Goal: Communication & Community: Answer question/provide support

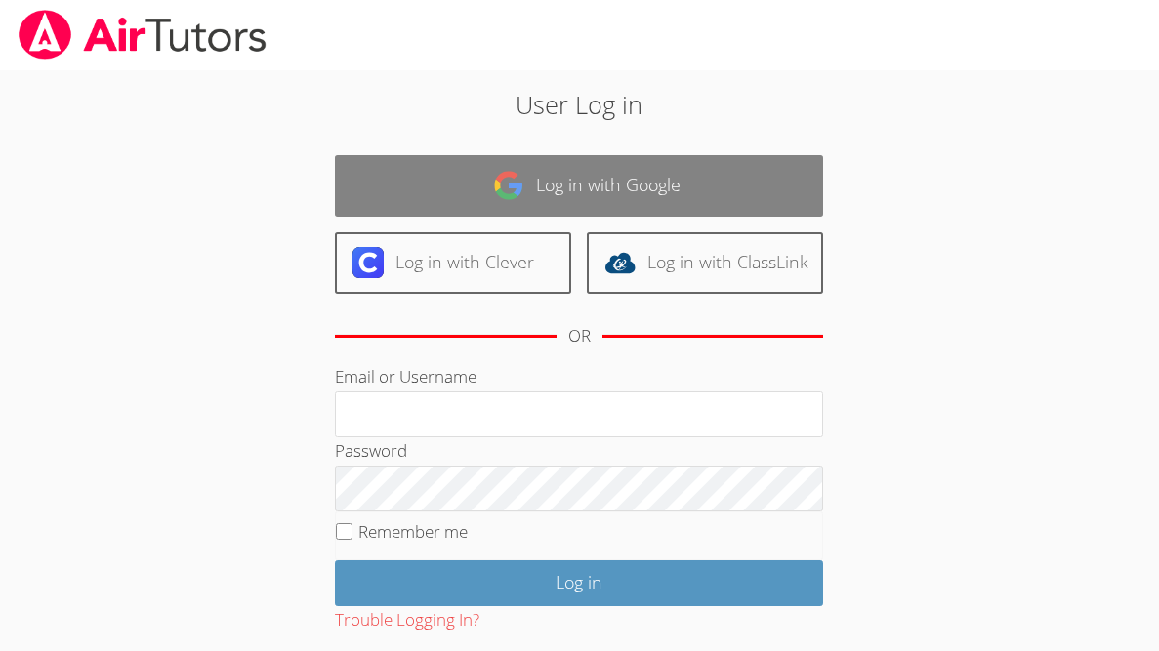
click at [401, 192] on link "Log in with Google" at bounding box center [579, 186] width 488 height 62
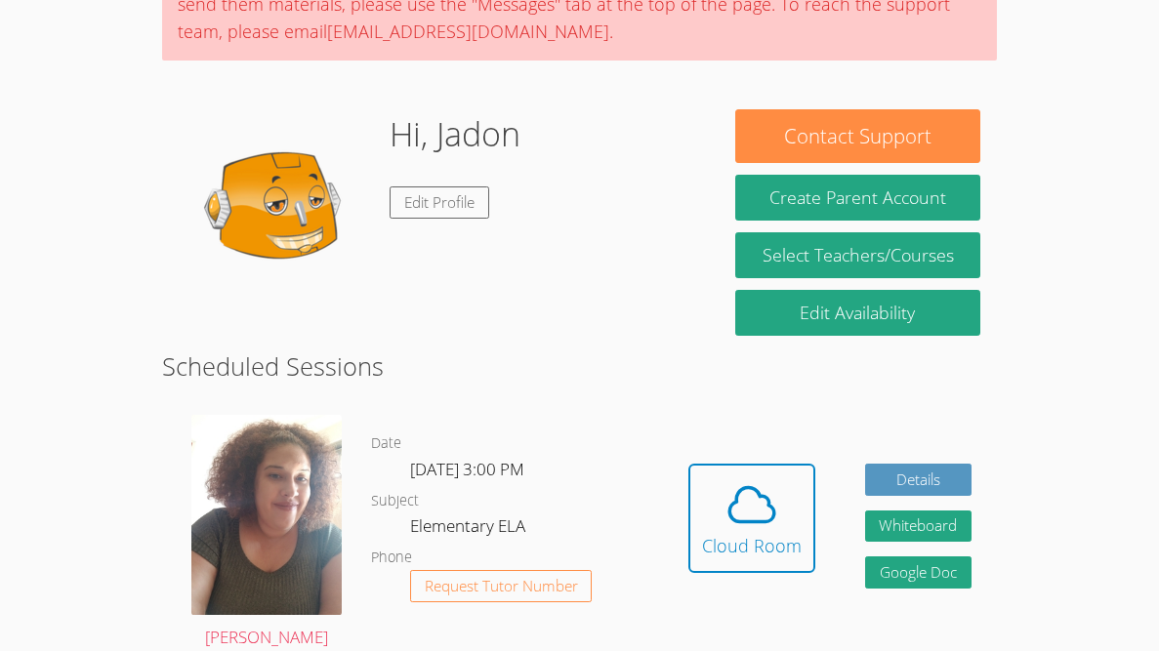
scroll to position [221, 0]
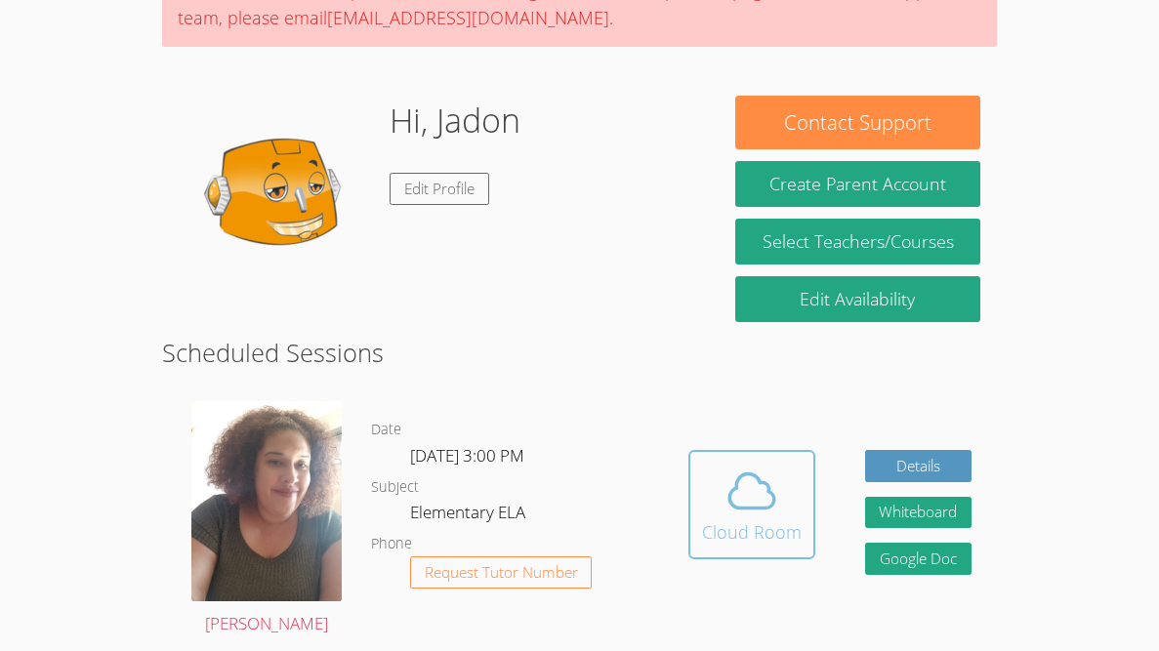
click at [703, 523] on div "Cloud Room" at bounding box center [752, 531] width 100 height 27
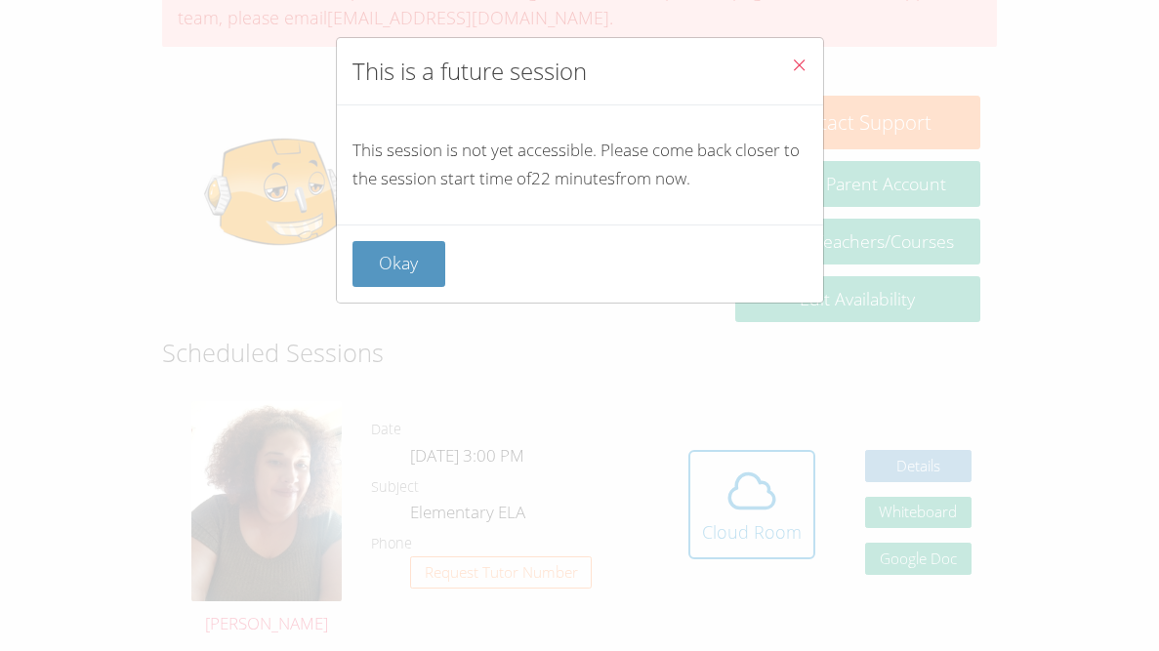
click at [388, 300] on div "Okay" at bounding box center [580, 264] width 486 height 78
click at [401, 258] on button "Okay" at bounding box center [399, 264] width 94 height 46
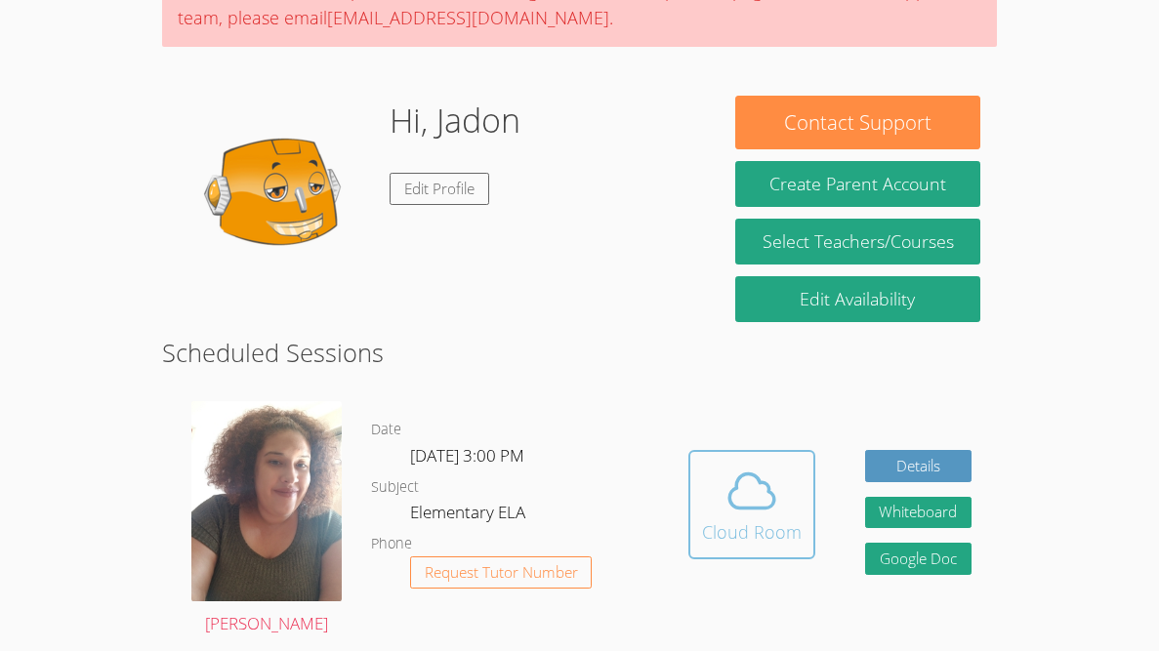
click at [705, 508] on span at bounding box center [752, 491] width 100 height 55
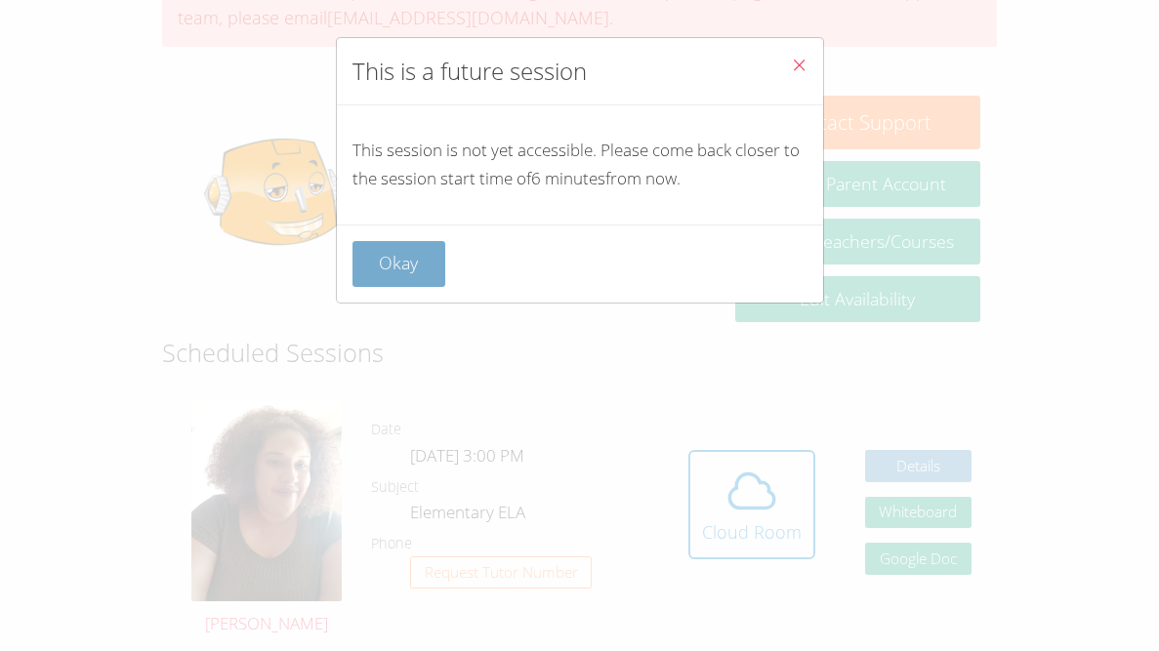
click at [364, 252] on button "Okay" at bounding box center [399, 264] width 94 height 46
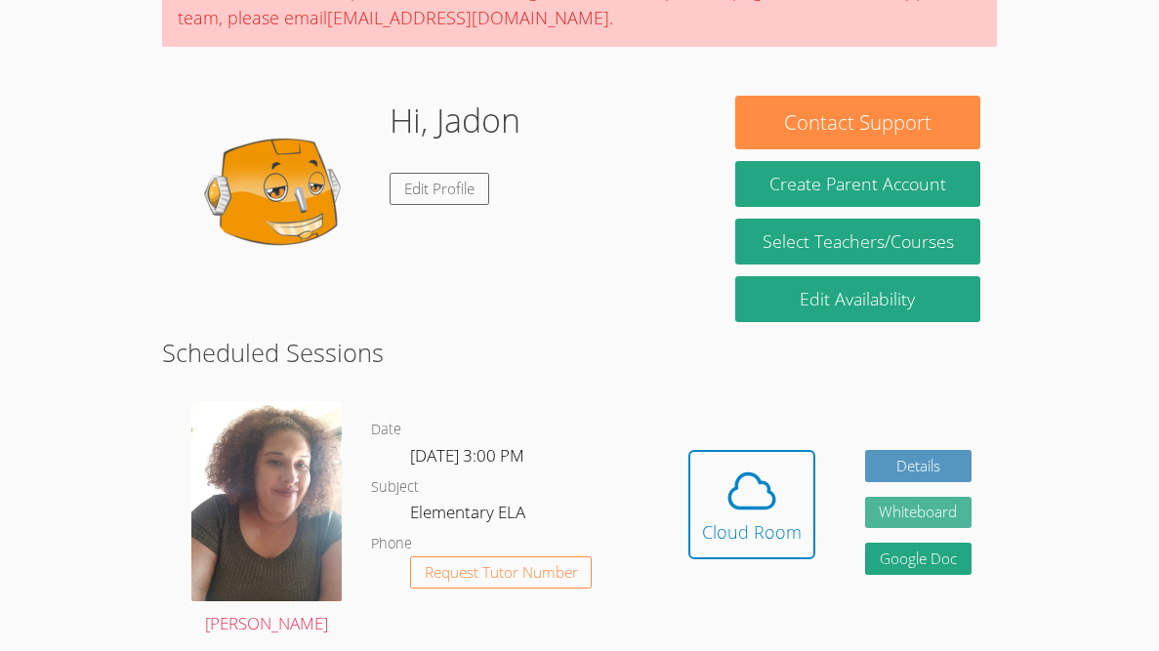
click at [941, 498] on button "Whiteboard" at bounding box center [918, 513] width 107 height 32
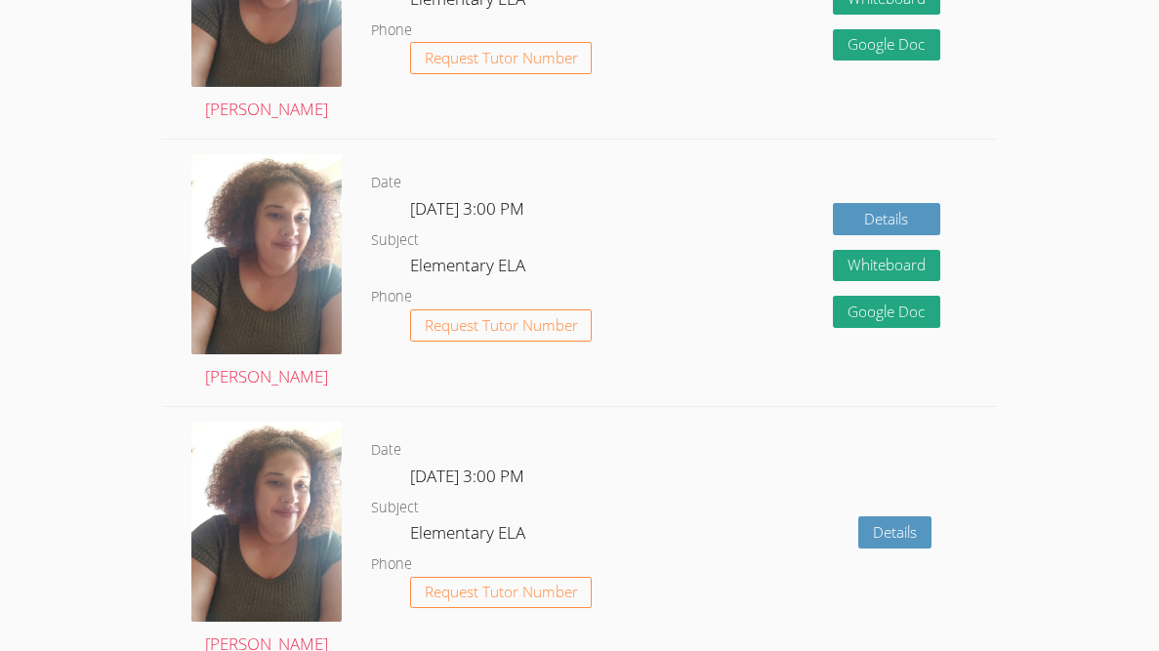
scroll to position [1744, 0]
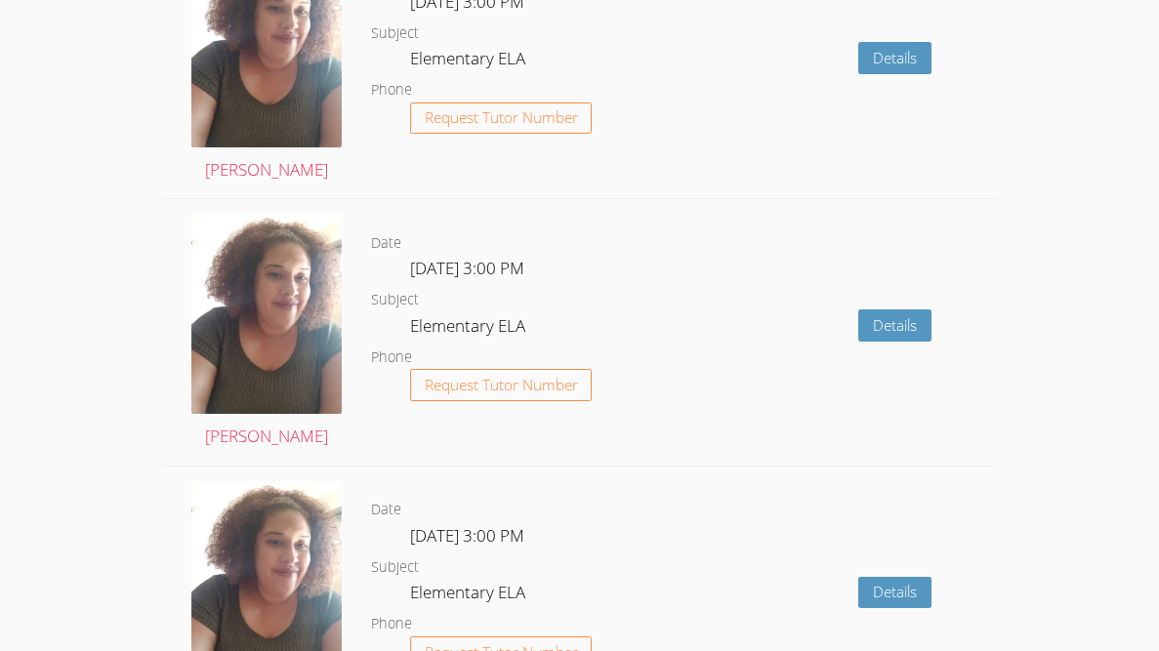
click at [517, 437] on div "Date Tue Oct 28, 3:00 PM Subject Elementary ELA Phone Request Tutor Number" at bounding box center [517, 332] width 292 height 267
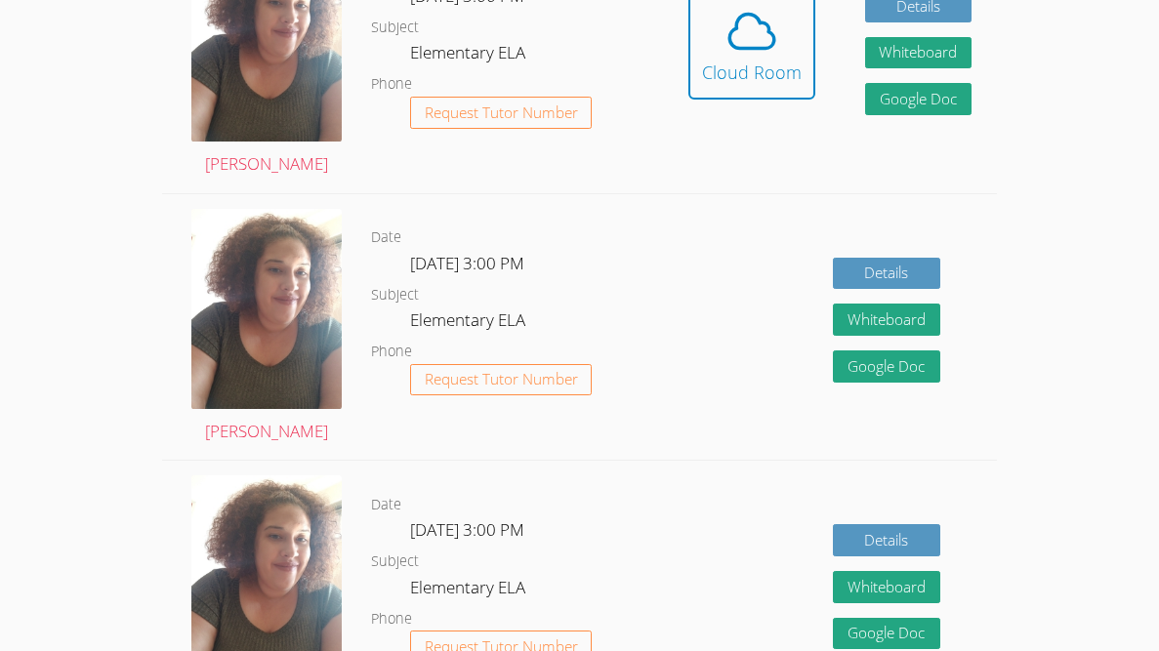
scroll to position [634, 0]
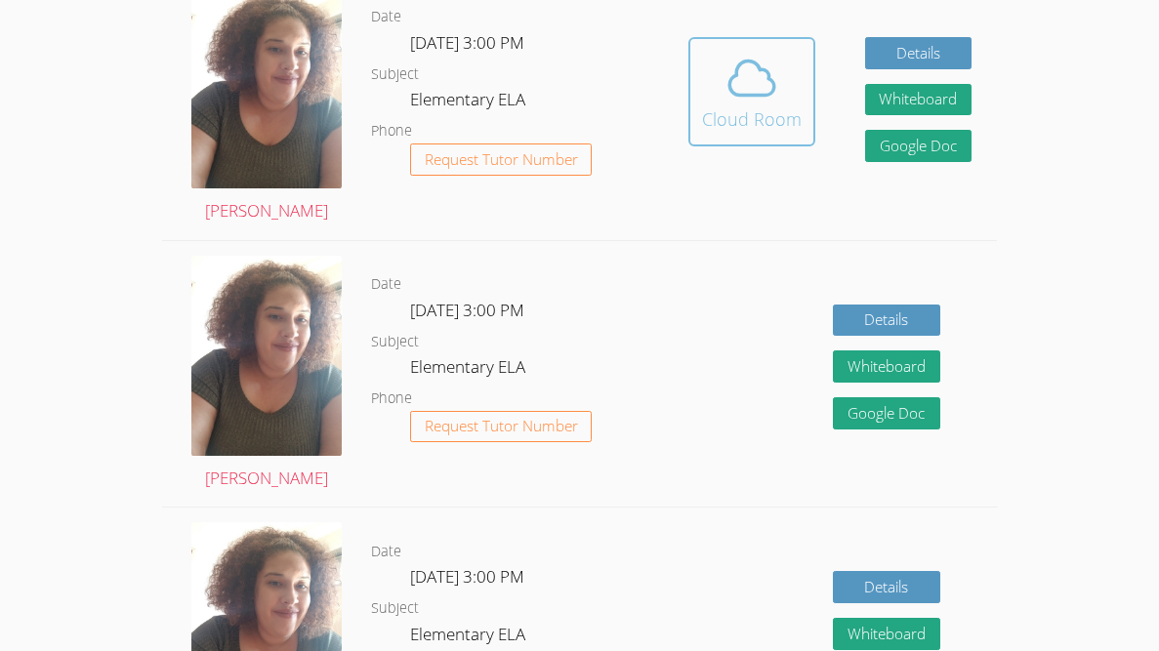
click at [723, 105] on div "Cloud Room" at bounding box center [752, 118] width 100 height 27
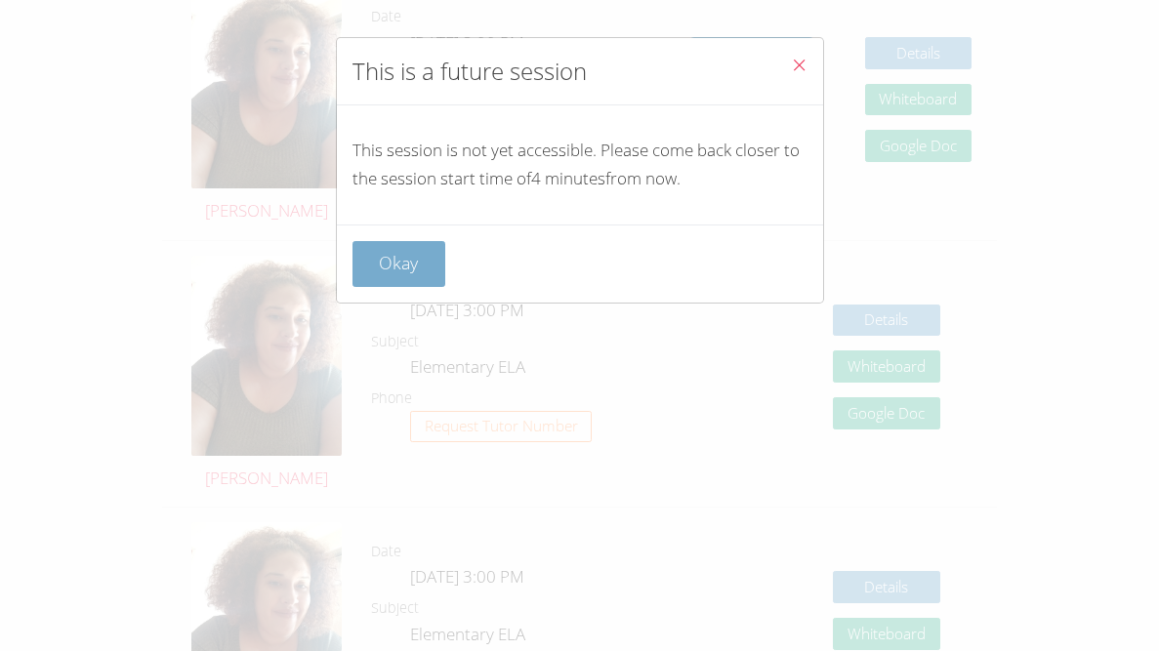
click at [442, 263] on button "Okay" at bounding box center [399, 264] width 94 height 46
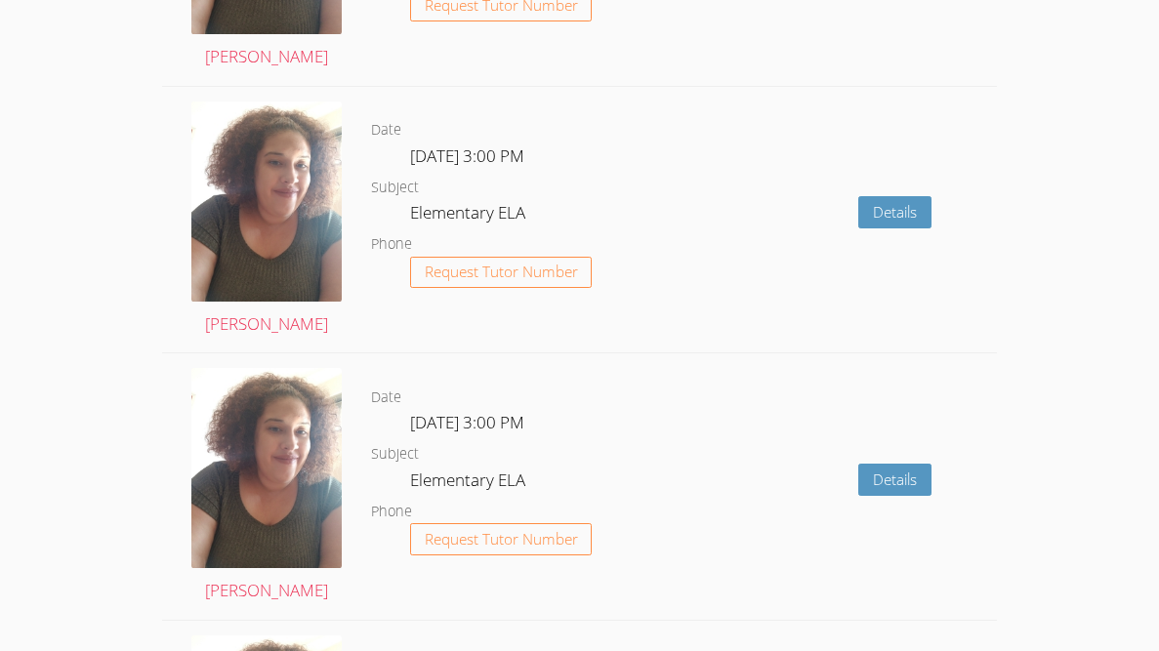
scroll to position [2960, 0]
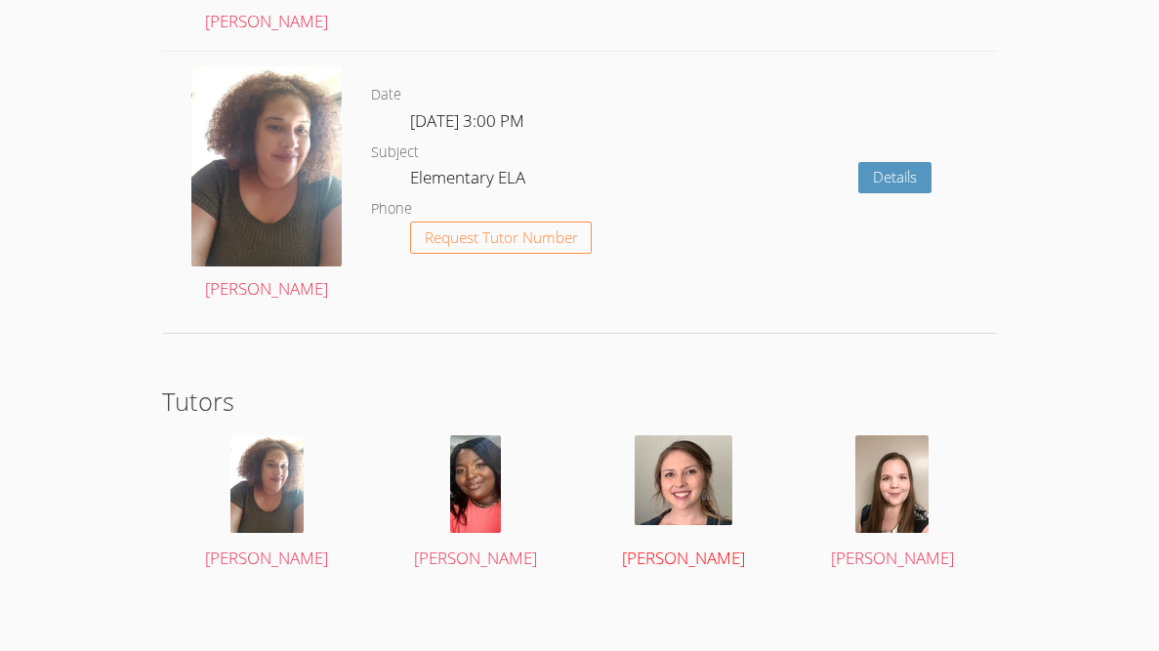
click at [673, 472] on img at bounding box center [684, 480] width 98 height 90
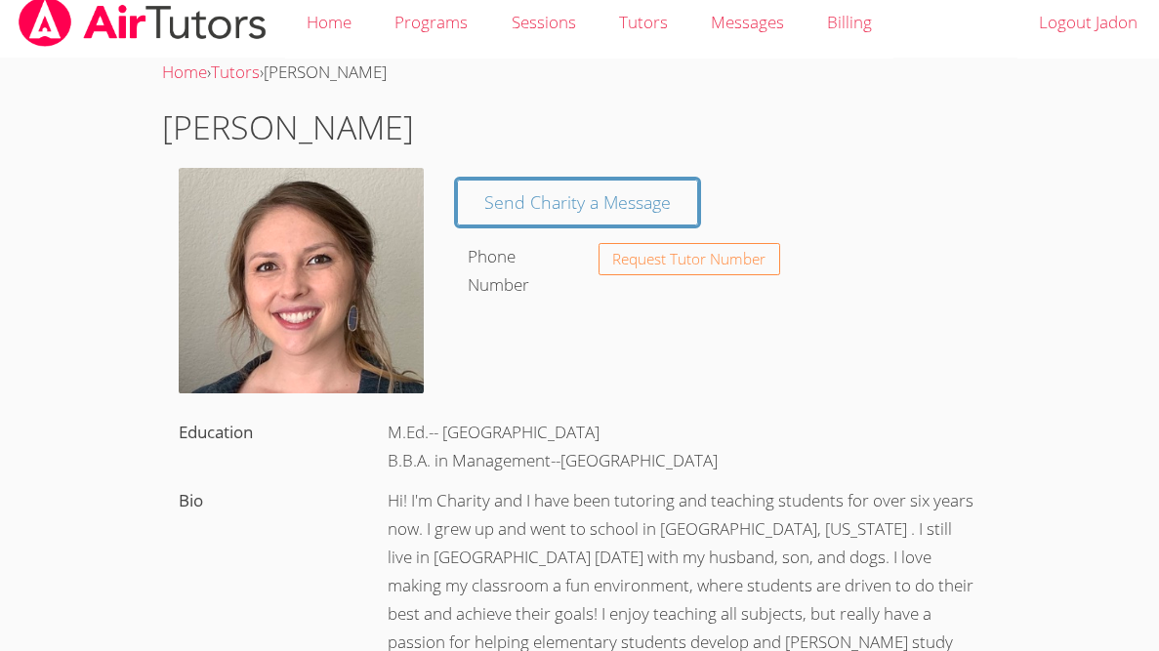
scroll to position [16, 0]
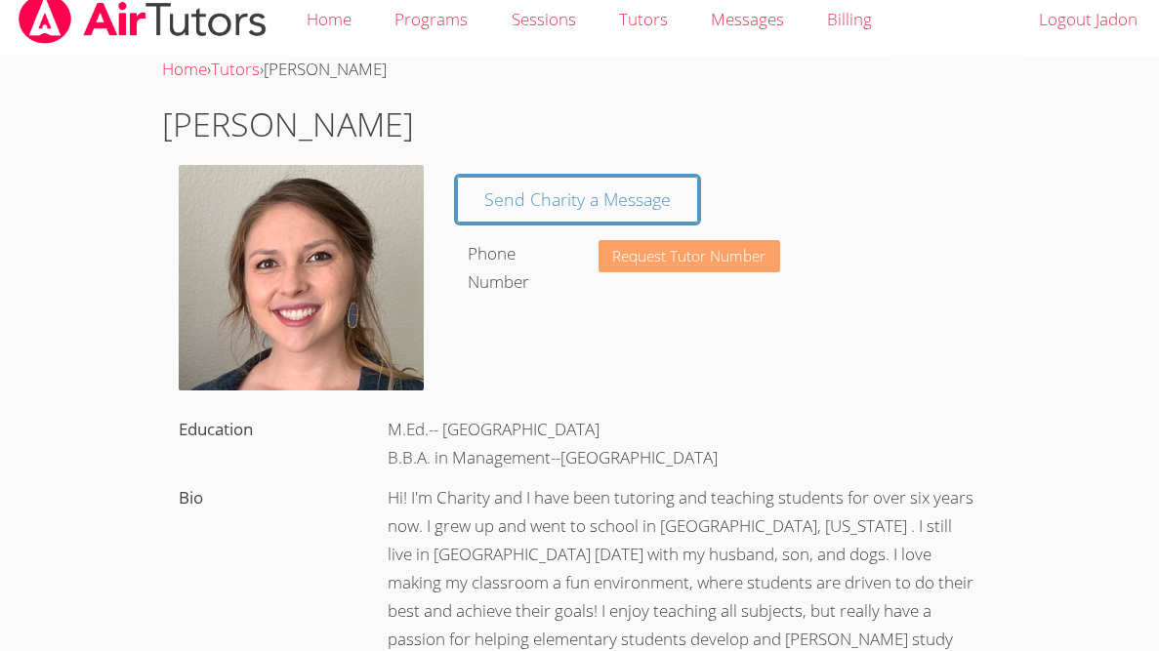
click at [674, 262] on span "Request Tutor Number" at bounding box center [688, 256] width 153 height 15
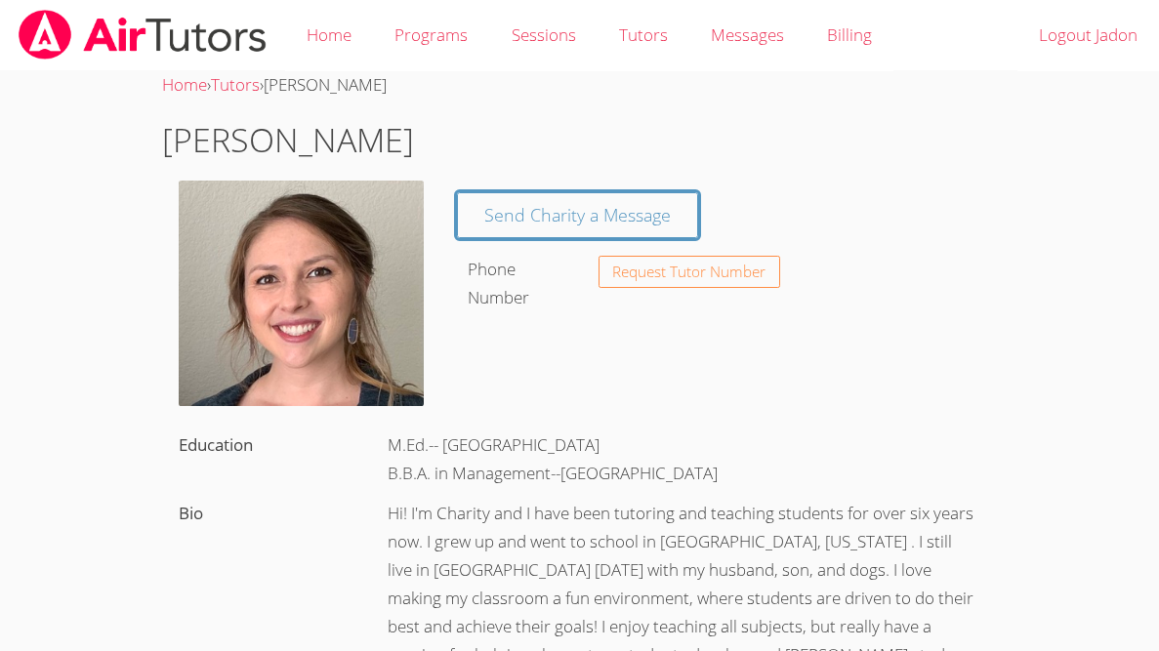
scroll to position [16, 0]
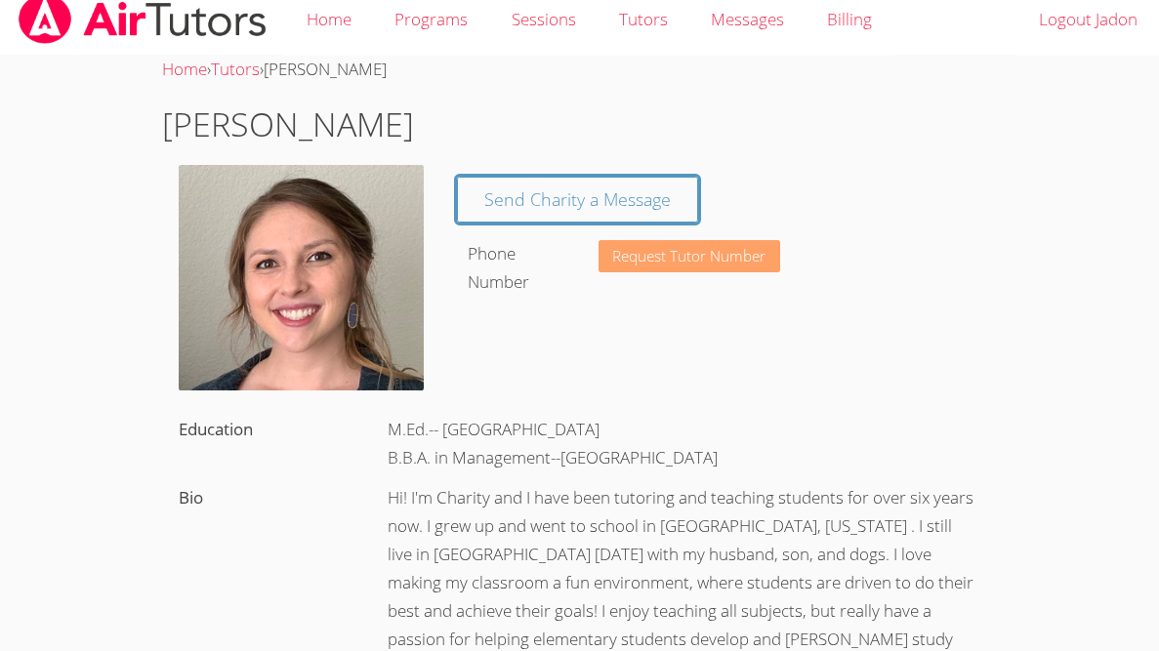
click at [671, 265] on button "Request Tutor Number" at bounding box center [689, 256] width 183 height 32
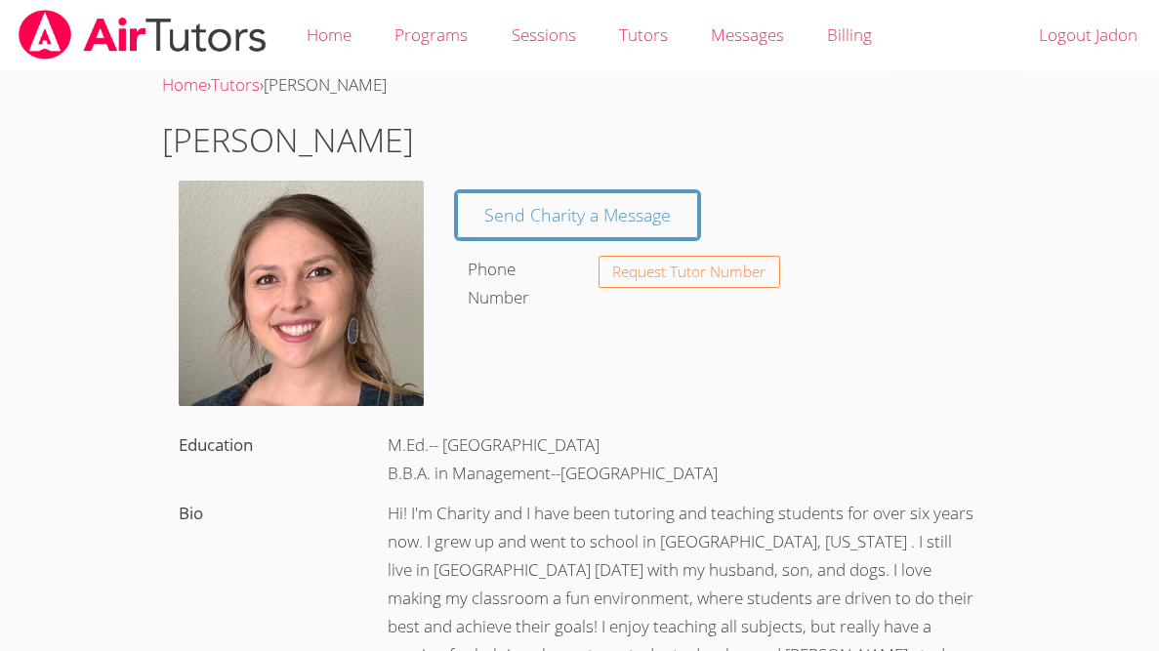
click at [671, 265] on button "Request Tutor Number" at bounding box center [689, 272] width 183 height 32
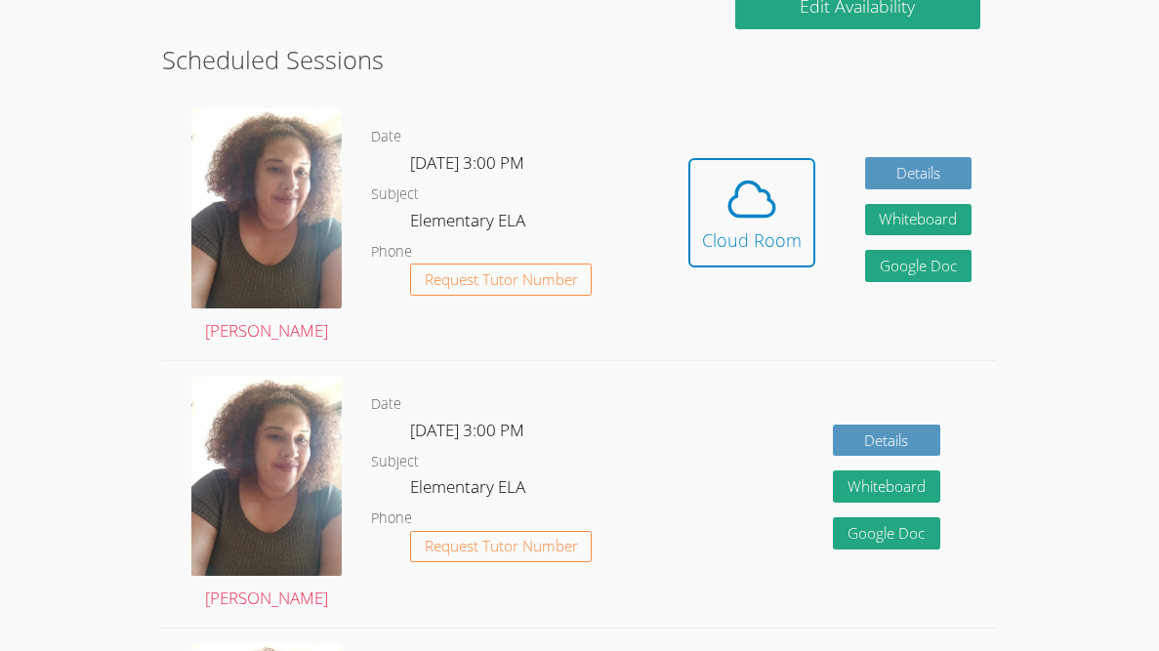
scroll to position [472, 0]
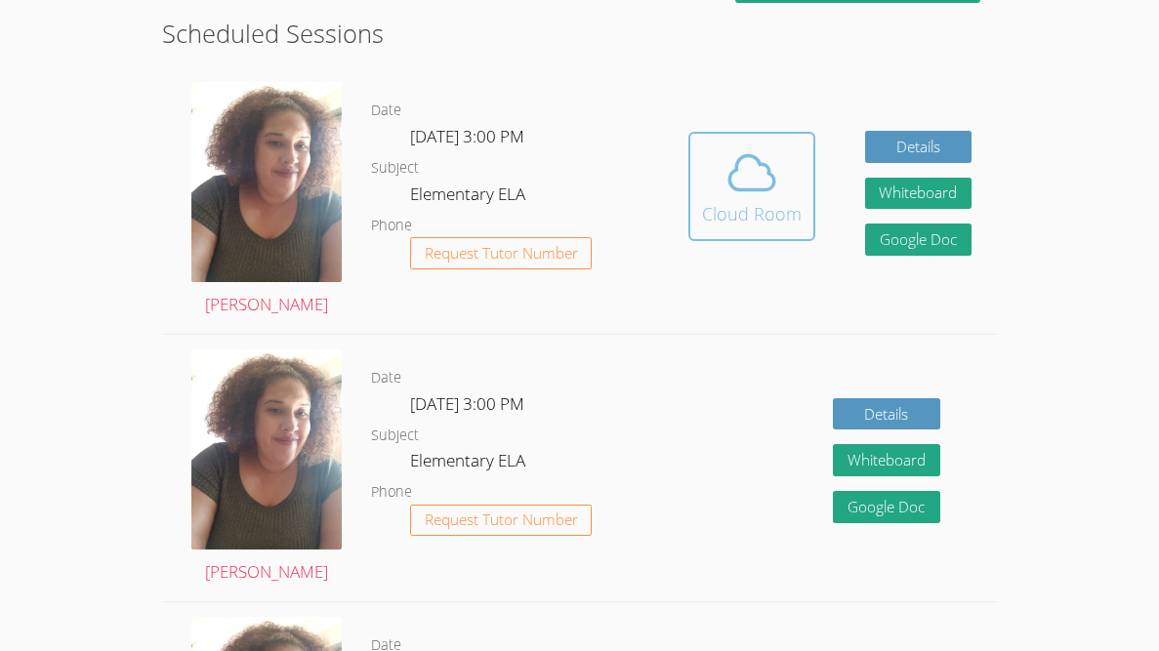
click at [745, 182] on icon at bounding box center [751, 172] width 55 height 55
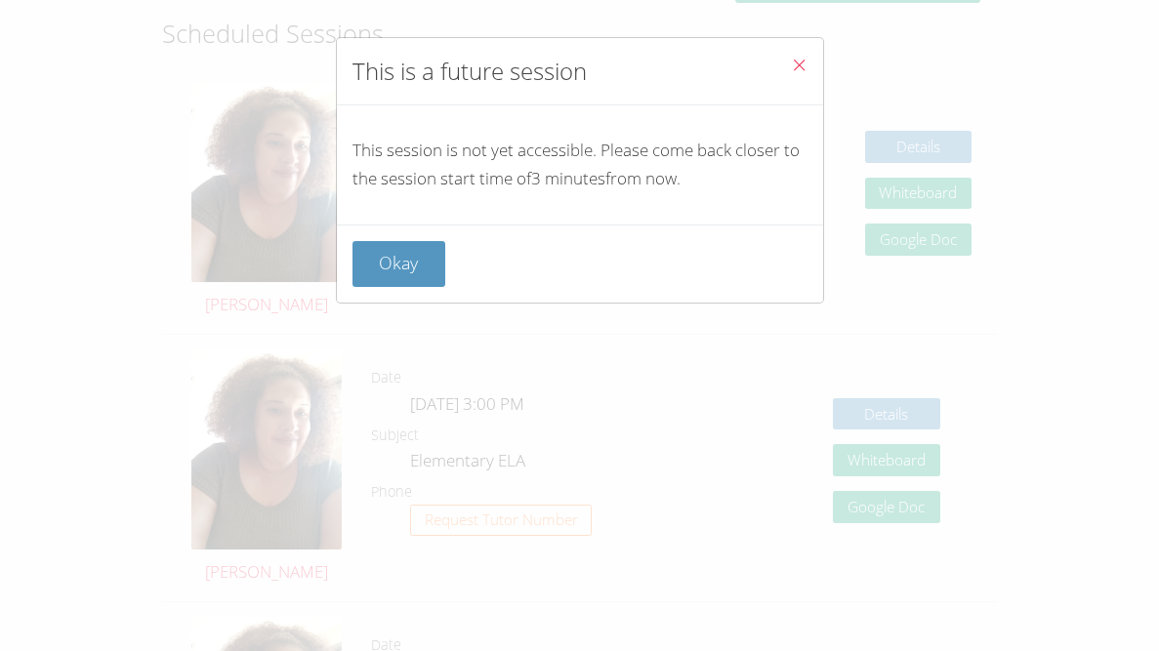
click at [716, 201] on div "This session is not yet accessible. Please come back closer to the session star…" at bounding box center [580, 164] width 486 height 119
click at [365, 243] on button "Okay" at bounding box center [399, 264] width 94 height 46
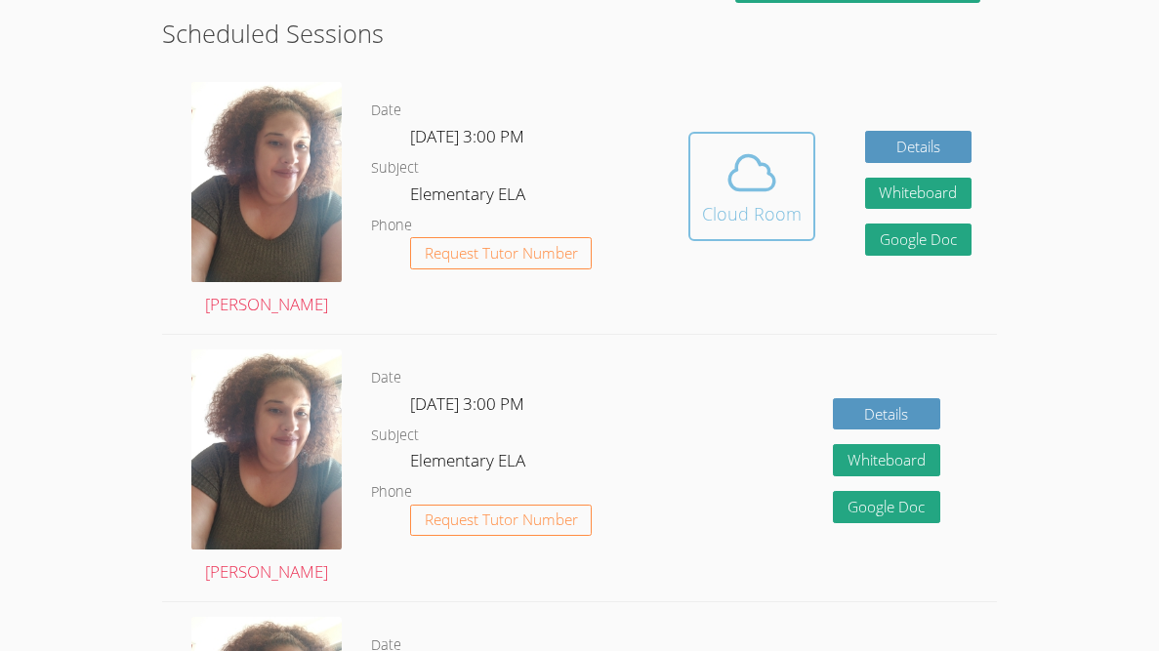
click at [693, 218] on button "Cloud Room" at bounding box center [751, 186] width 127 height 109
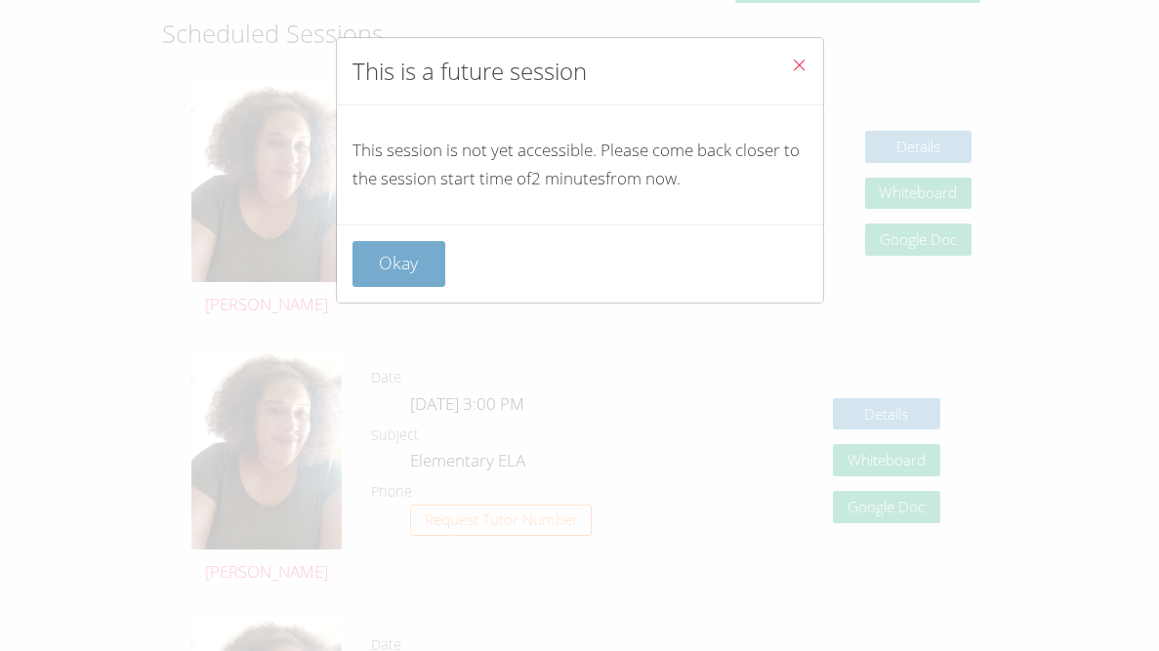
click at [390, 242] on button "Okay" at bounding box center [399, 264] width 94 height 46
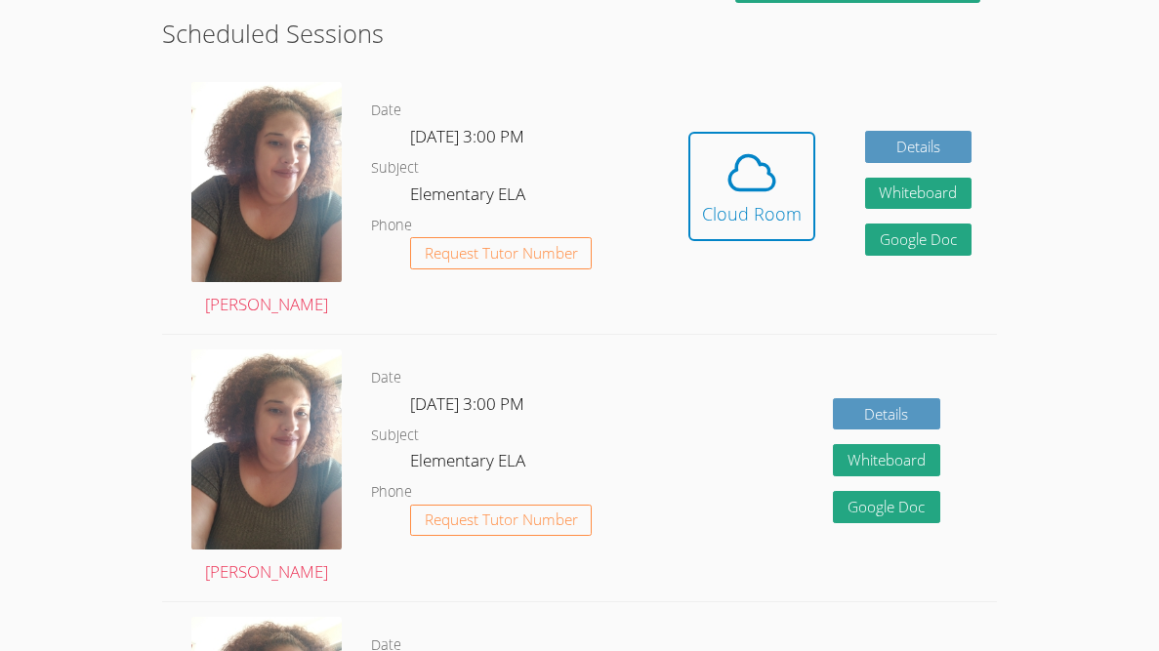
click at [398, 252] on dl "Date Wed Oct 8, 3:00 PM Subject Elementary ELA Phone Request Tutor Number" at bounding box center [517, 200] width 292 height 203
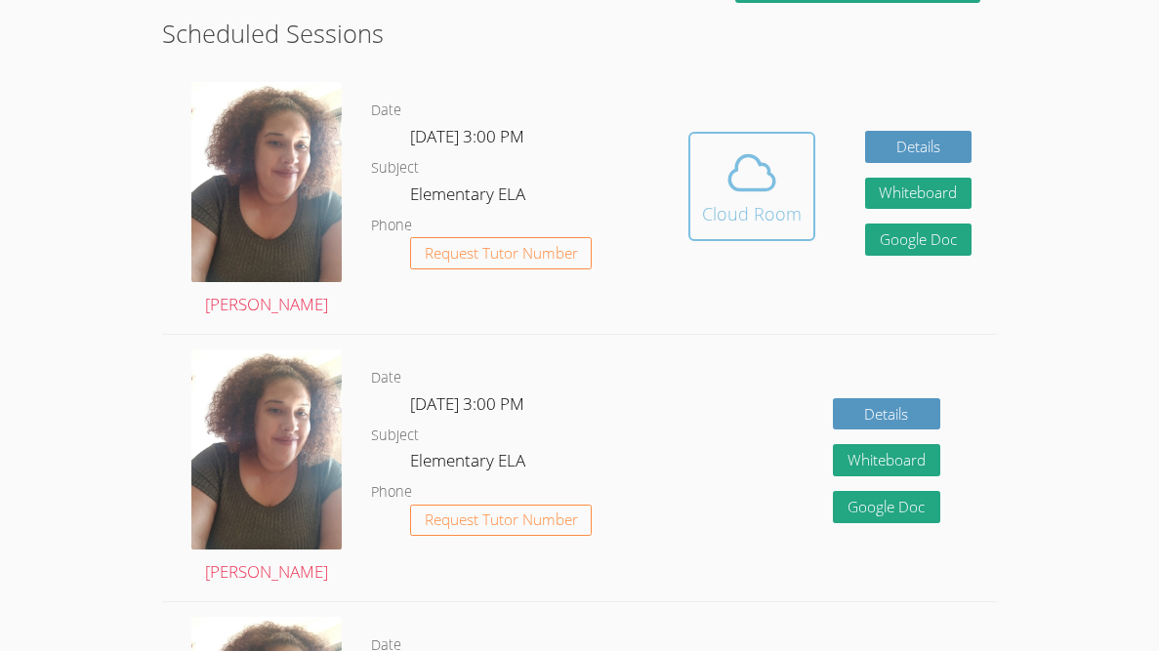
click at [776, 172] on icon at bounding box center [751, 172] width 55 height 55
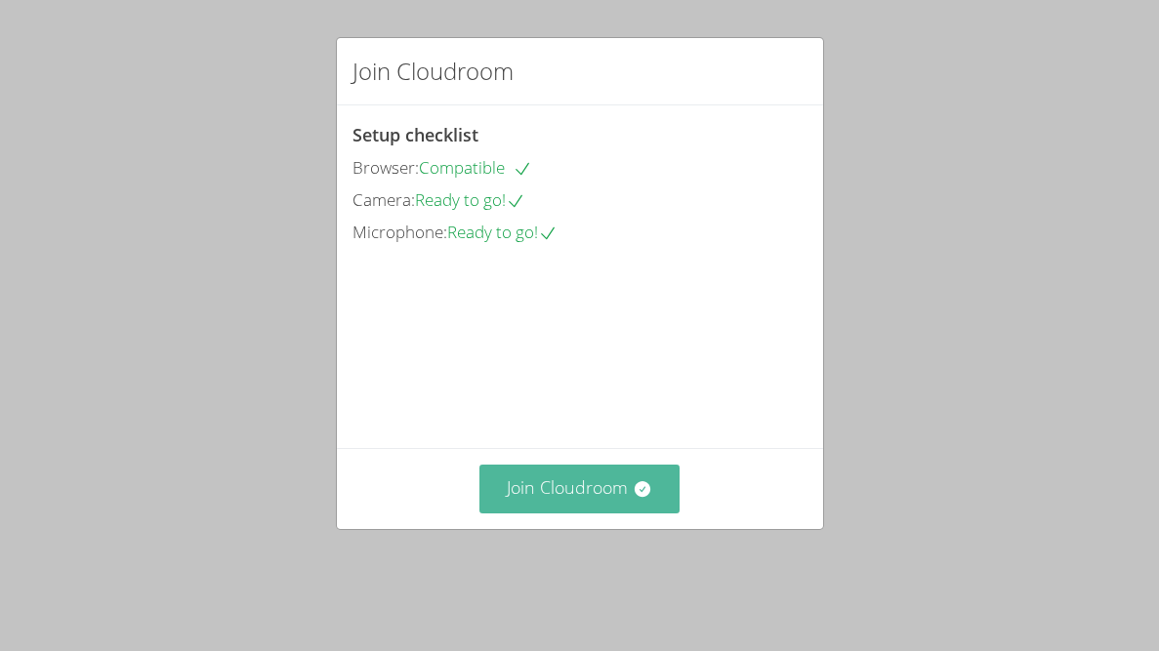
click at [651, 506] on button "Join Cloudroom" at bounding box center [579, 489] width 200 height 48
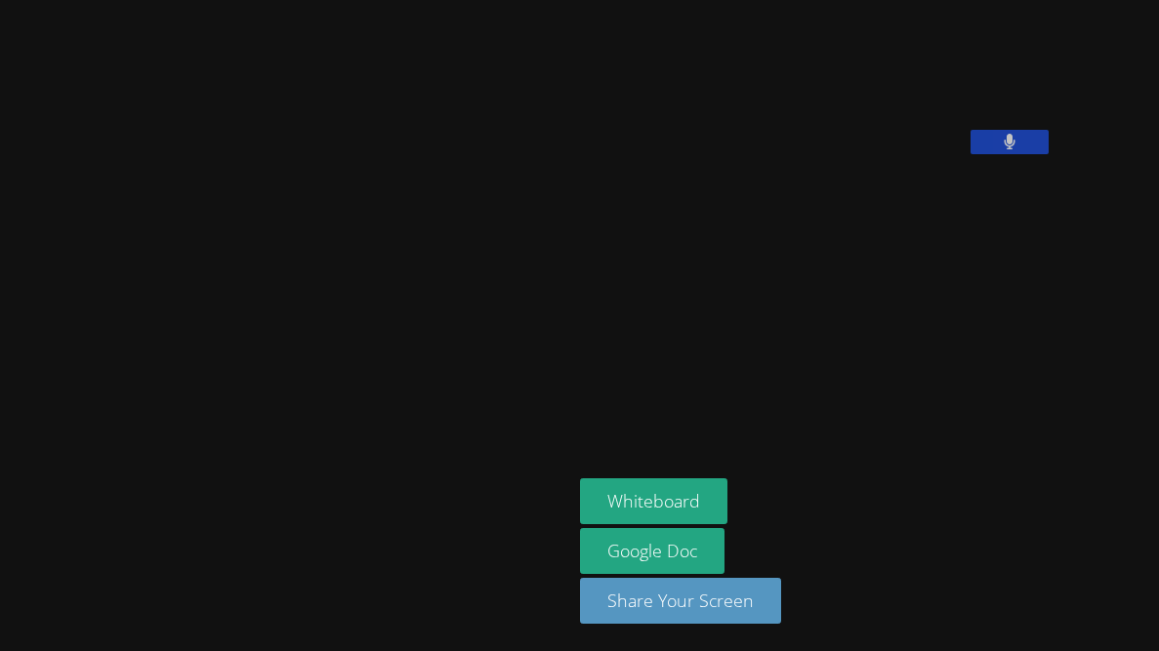
click at [572, 437] on aside "[PERSON_NAME] Whiteboard Google Doc Share Your Screen" at bounding box center [816, 325] width 488 height 651
click at [970, 154] on button at bounding box center [1009, 142] width 78 height 24
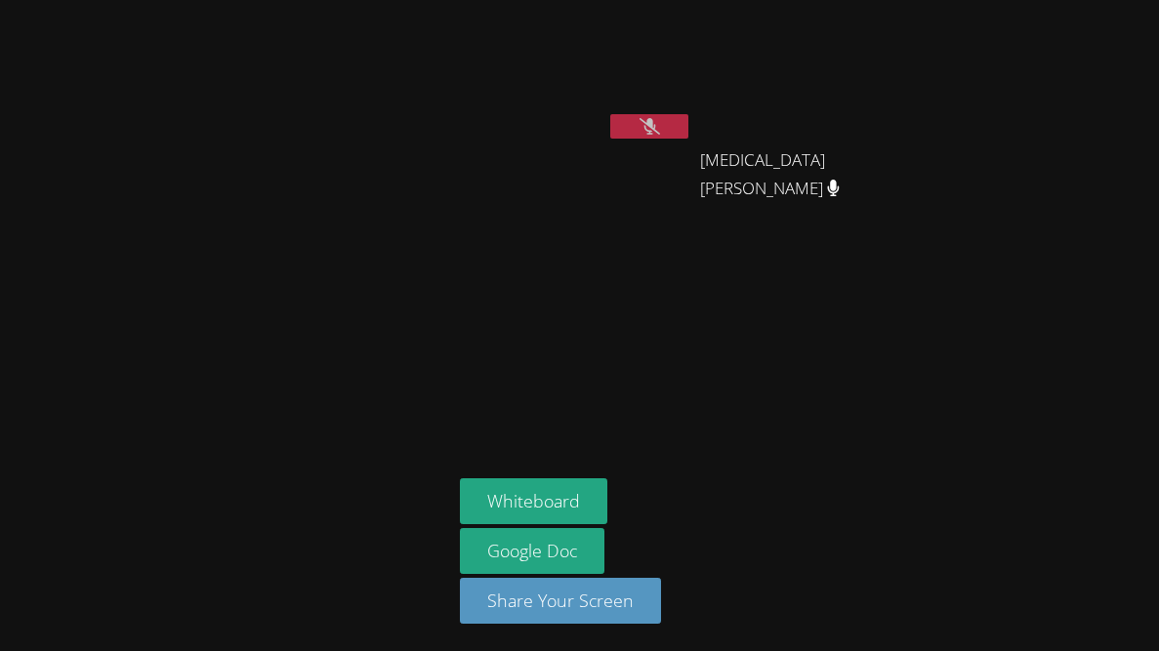
click at [666, 123] on button at bounding box center [649, 126] width 78 height 24
click at [667, 126] on button at bounding box center [649, 126] width 78 height 24
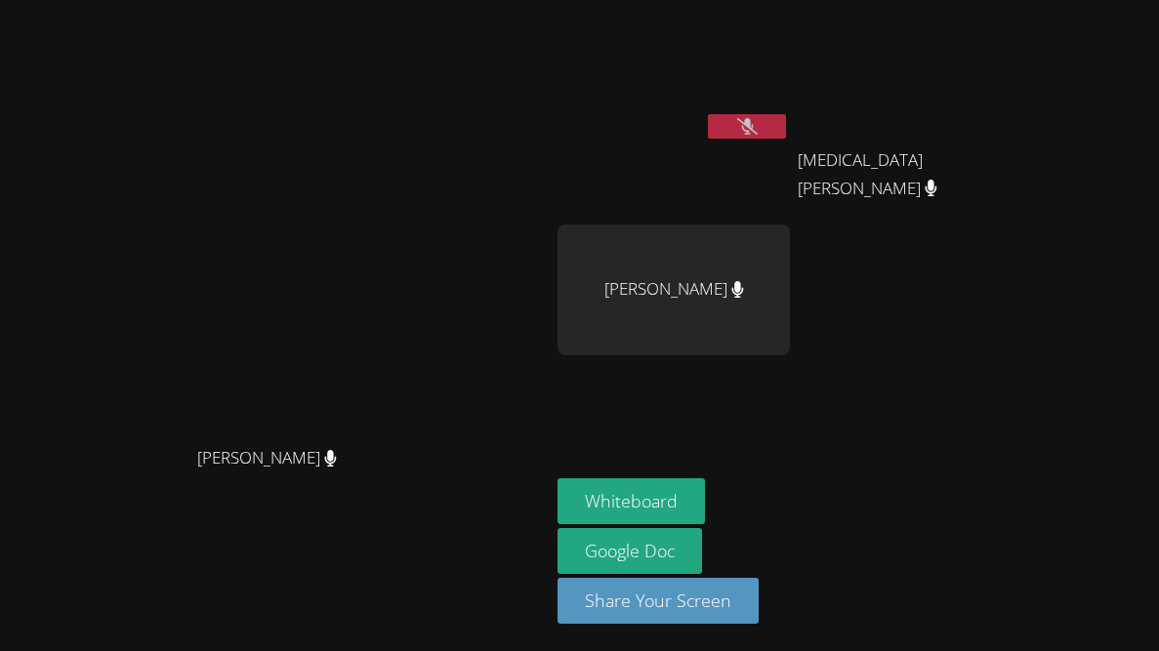
click at [786, 138] on button at bounding box center [747, 126] width 78 height 24
click at [786, 129] on button at bounding box center [747, 126] width 78 height 24
click at [705, 480] on button "Whiteboard" at bounding box center [630, 501] width 147 height 46
click at [786, 119] on button at bounding box center [747, 126] width 78 height 24
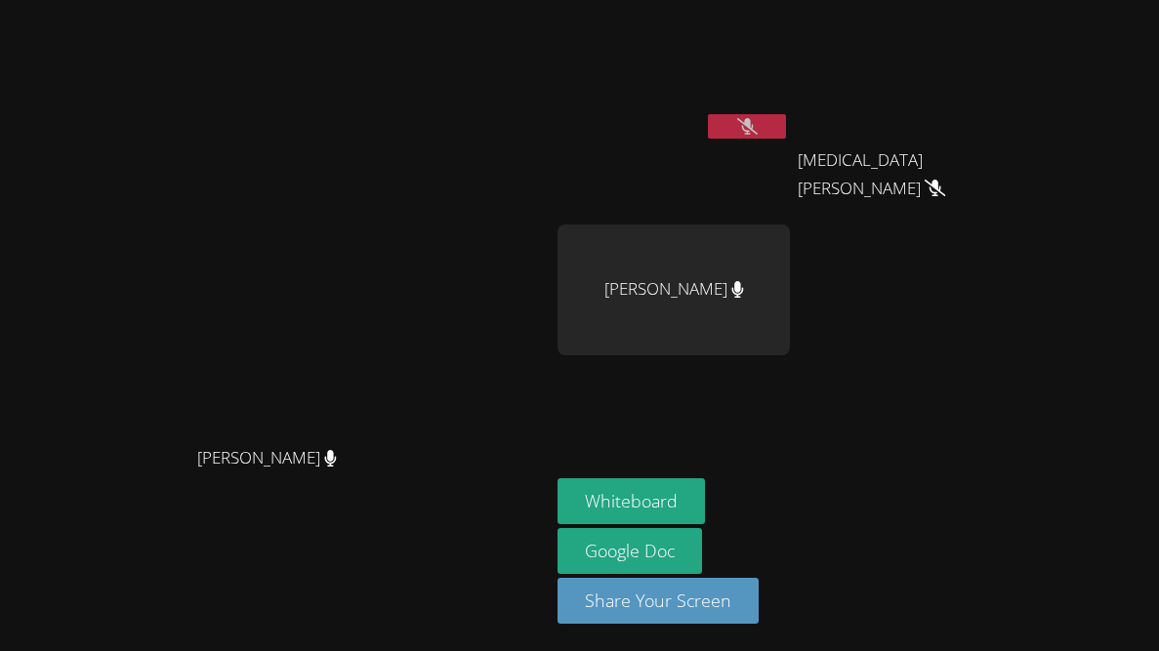
click at [786, 119] on button at bounding box center [747, 126] width 78 height 24
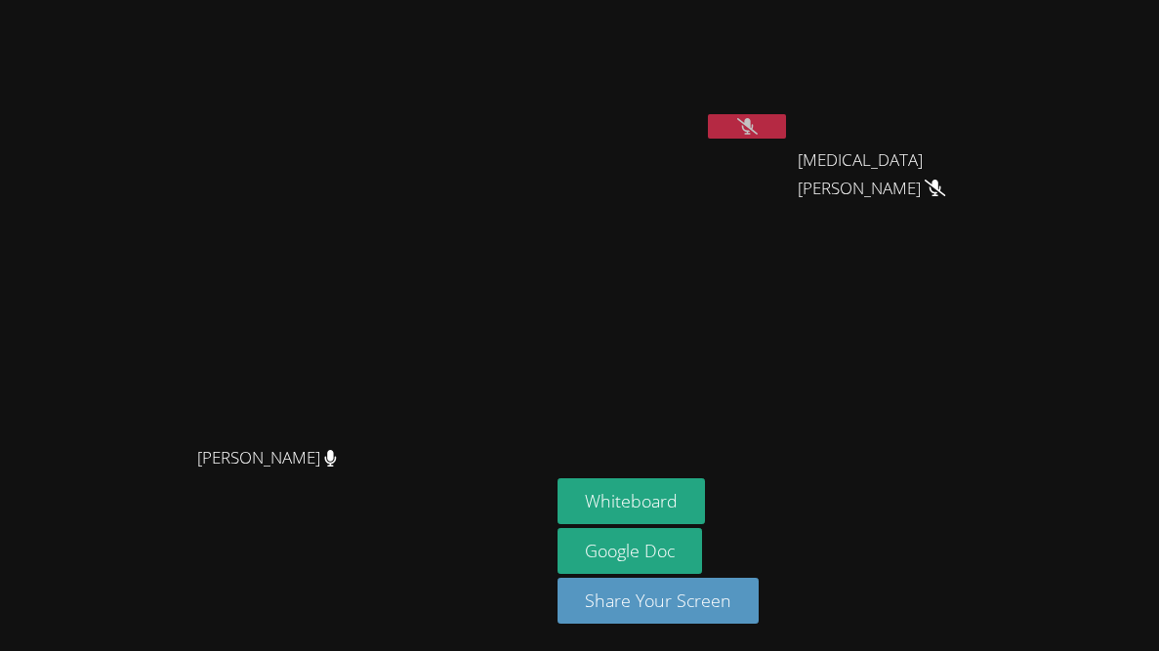
click at [758, 130] on icon at bounding box center [747, 126] width 21 height 17
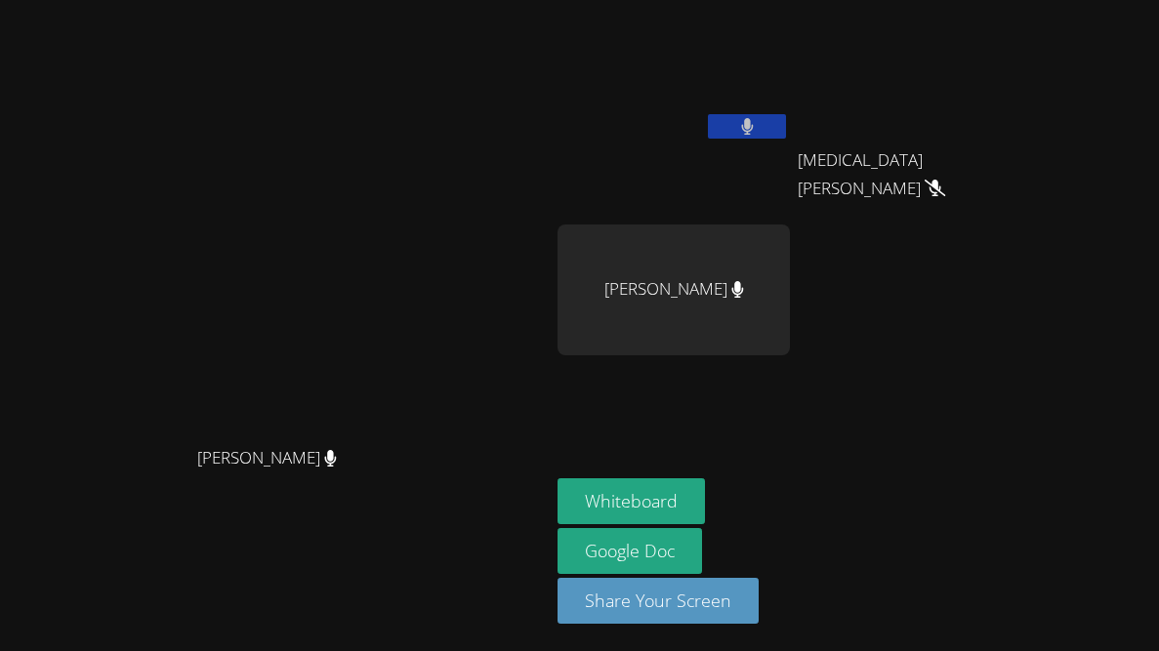
click at [786, 129] on button at bounding box center [747, 126] width 78 height 24
click at [786, 117] on button at bounding box center [747, 126] width 78 height 24
click at [786, 128] on button at bounding box center [747, 126] width 78 height 24
click at [786, 129] on button at bounding box center [747, 126] width 78 height 24
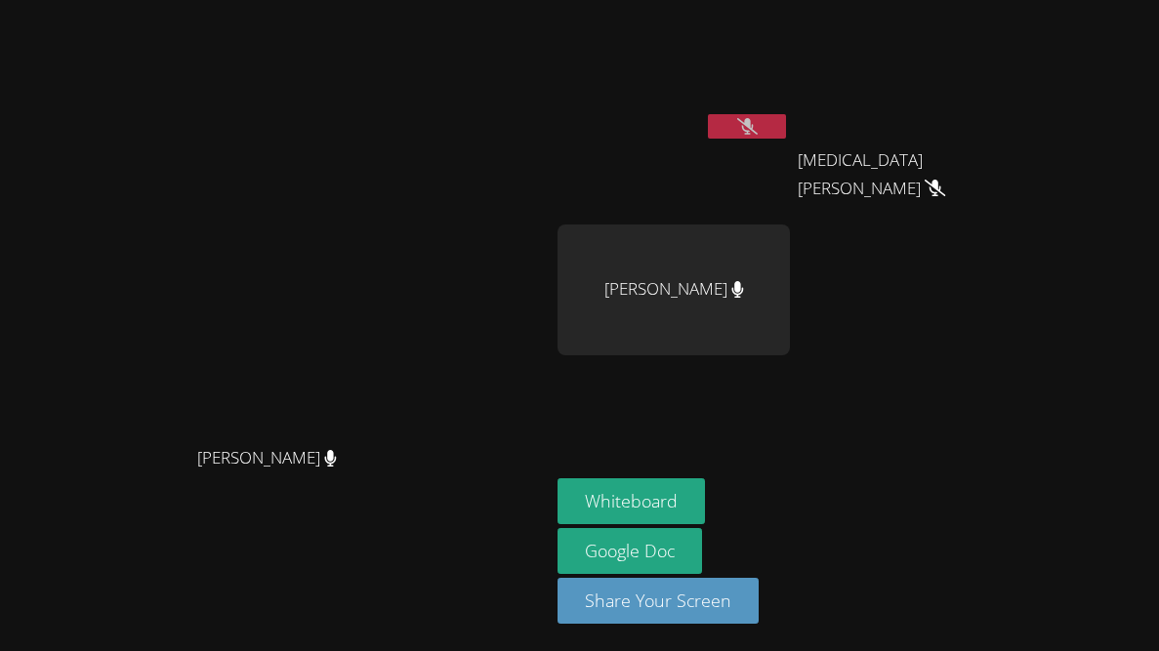
click at [786, 119] on button at bounding box center [747, 126] width 78 height 24
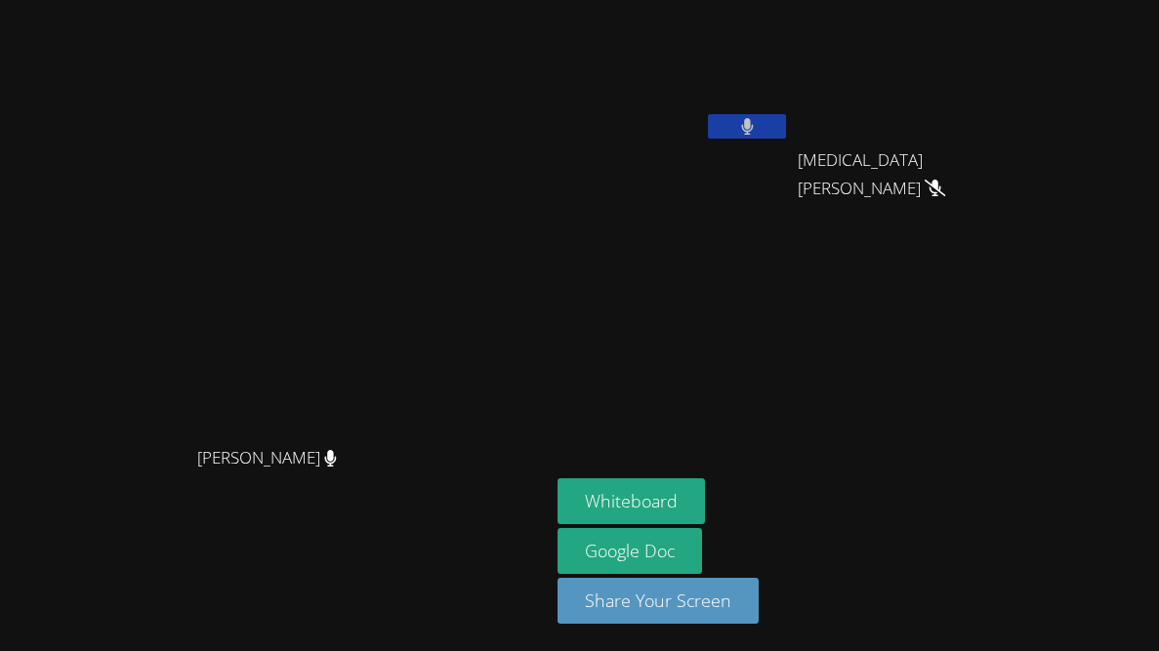
click at [786, 119] on button at bounding box center [747, 126] width 78 height 24
click at [758, 129] on icon at bounding box center [747, 126] width 21 height 17
click at [753, 131] on icon at bounding box center [747, 126] width 12 height 17
click at [786, 128] on button at bounding box center [747, 126] width 78 height 24
click at [790, 144] on div "[PERSON_NAME]" at bounding box center [673, 78] width 232 height 140
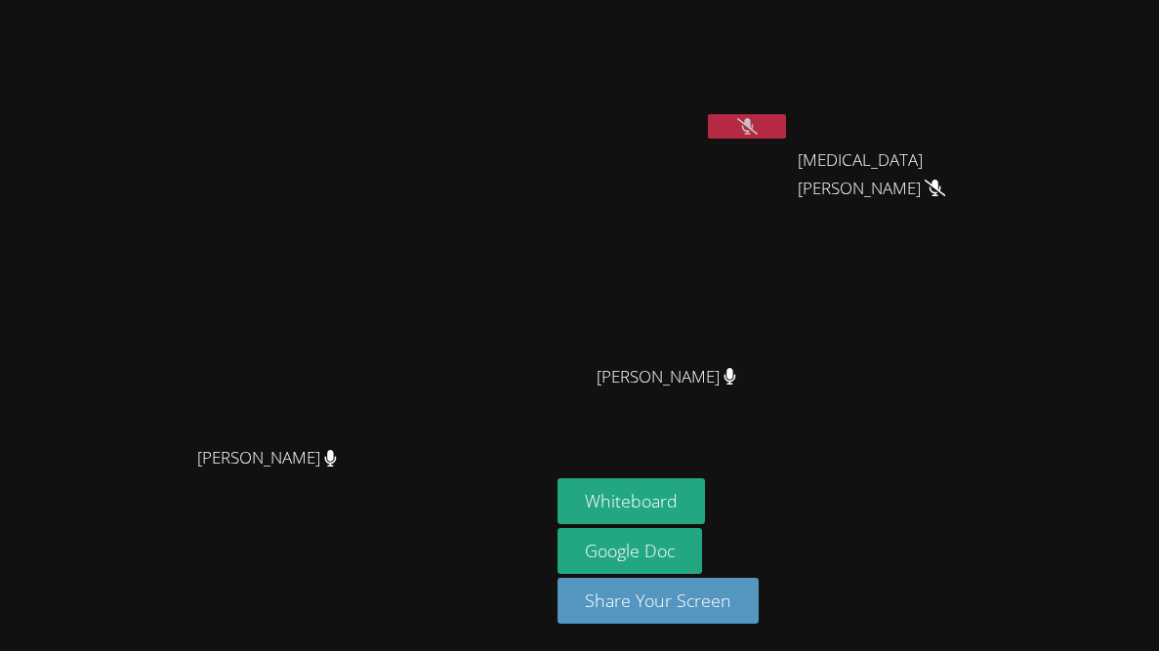
click at [758, 132] on icon at bounding box center [747, 126] width 21 height 17
click at [786, 132] on button at bounding box center [747, 126] width 78 height 24
click at [786, 124] on button at bounding box center [747, 126] width 78 height 24
click at [758, 126] on icon at bounding box center [747, 126] width 21 height 17
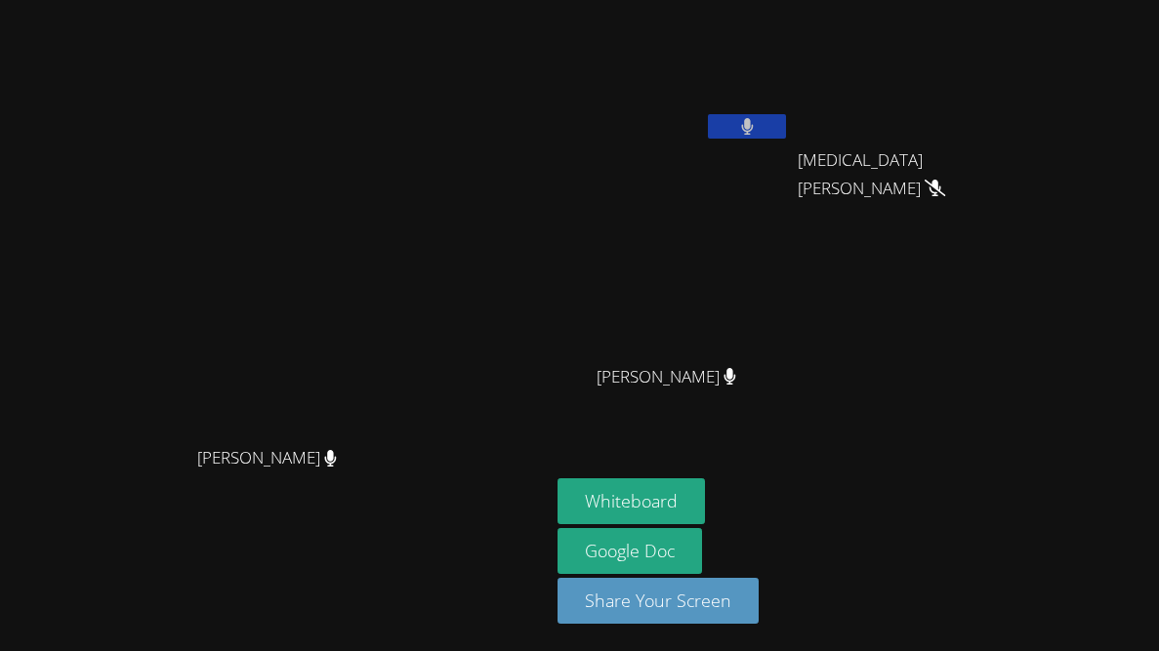
click at [754, 126] on icon at bounding box center [747, 126] width 13 height 17
click at [786, 138] on button at bounding box center [747, 126] width 78 height 24
click at [786, 129] on button at bounding box center [747, 126] width 78 height 24
click at [786, 119] on button at bounding box center [747, 126] width 78 height 24
click at [422, 306] on video at bounding box center [275, 287] width 293 height 301
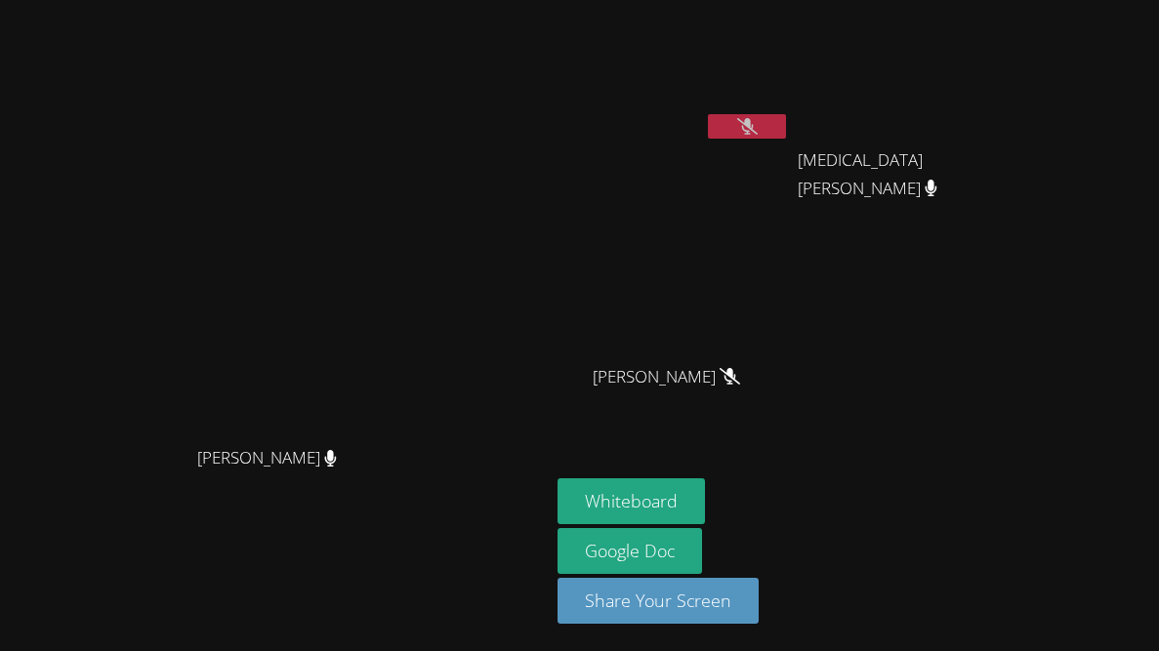
click at [786, 135] on button at bounding box center [747, 126] width 78 height 24
click at [754, 129] on icon at bounding box center [747, 126] width 13 height 17
click at [758, 129] on icon at bounding box center [747, 126] width 21 height 17
click at [754, 129] on icon at bounding box center [747, 126] width 13 height 17
click at [758, 129] on icon at bounding box center [747, 126] width 21 height 17
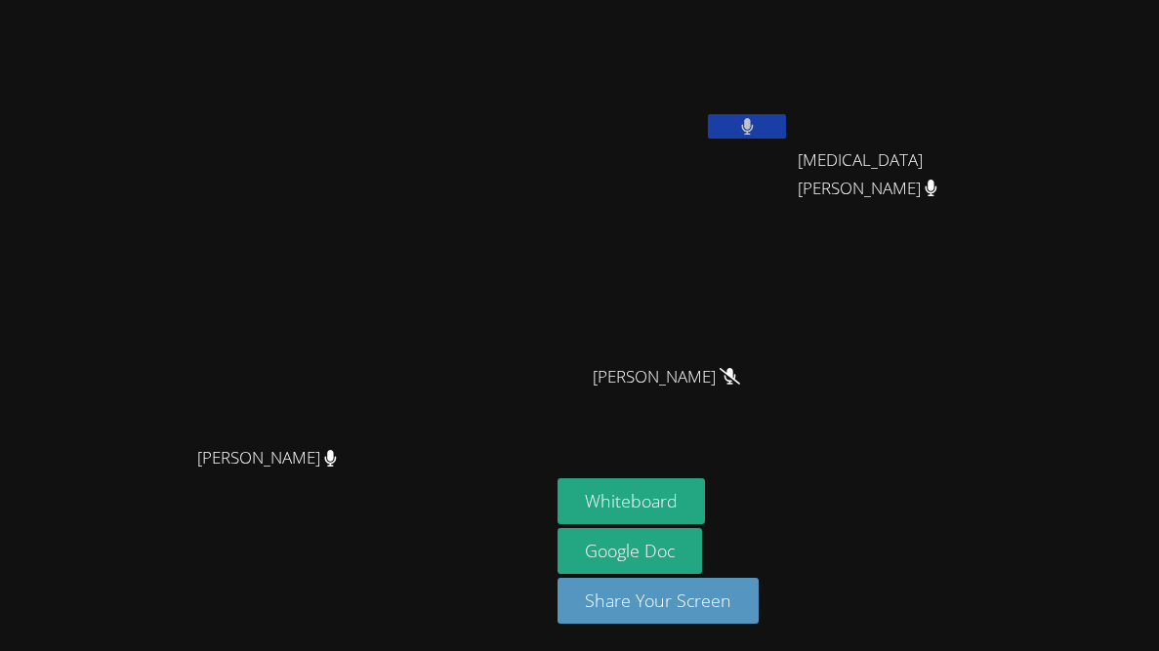
click at [754, 129] on icon at bounding box center [747, 126] width 13 height 17
click at [786, 124] on button at bounding box center [747, 126] width 78 height 24
click at [786, 121] on button at bounding box center [747, 126] width 78 height 24
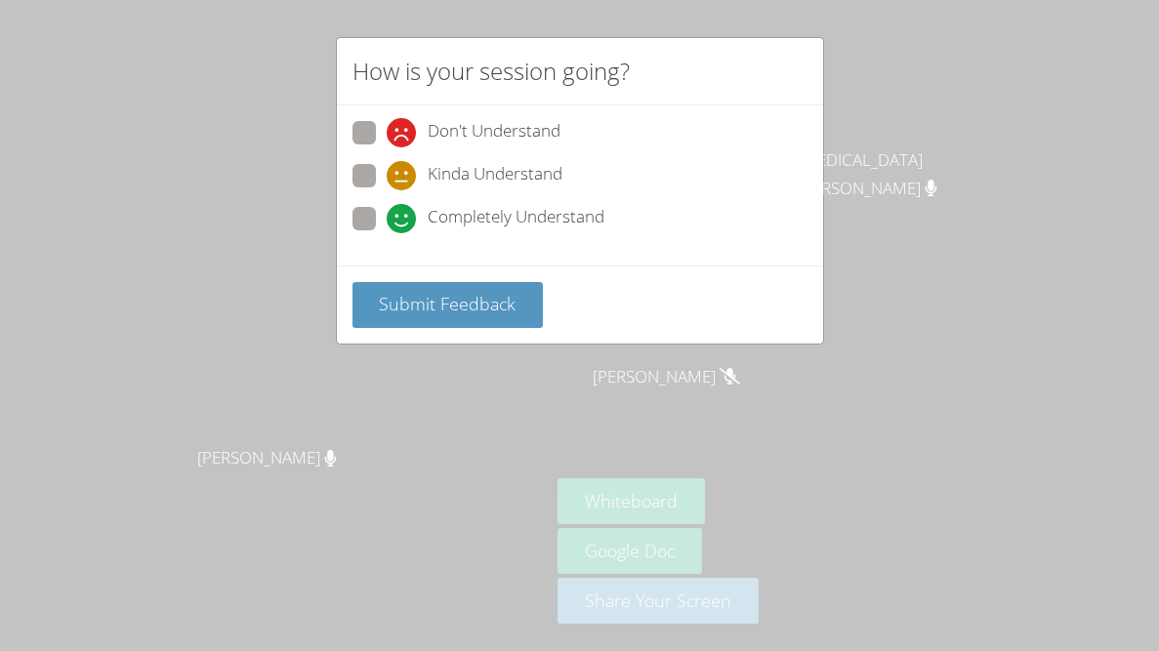
click at [377, 212] on label "Completely Understand" at bounding box center [478, 220] width 252 height 26
click at [387, 212] on input "Completely Understand" at bounding box center [395, 215] width 17 height 17
radio input "true"
click at [453, 316] on button "Submit Feedback" at bounding box center [447, 305] width 191 height 46
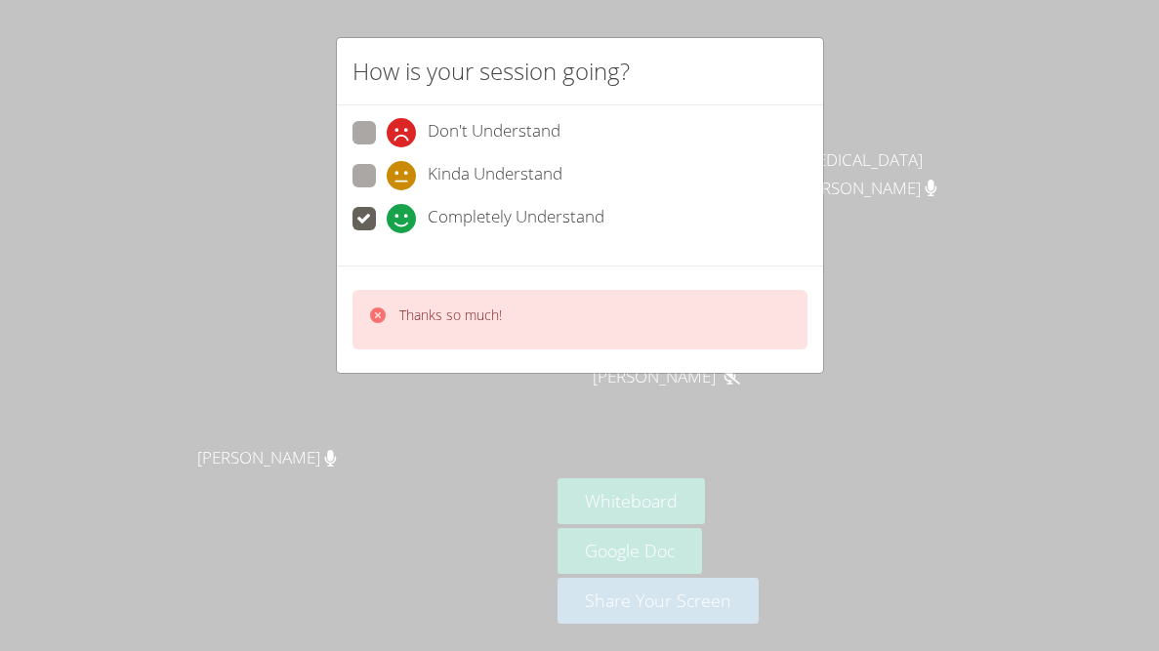
click at [783, 293] on div "Thanks so much!" at bounding box center [579, 320] width 455 height 60
click at [866, 261] on div "How is your session going? Don't Understand Kinda Understand Completely Underst…" at bounding box center [579, 325] width 1159 height 651
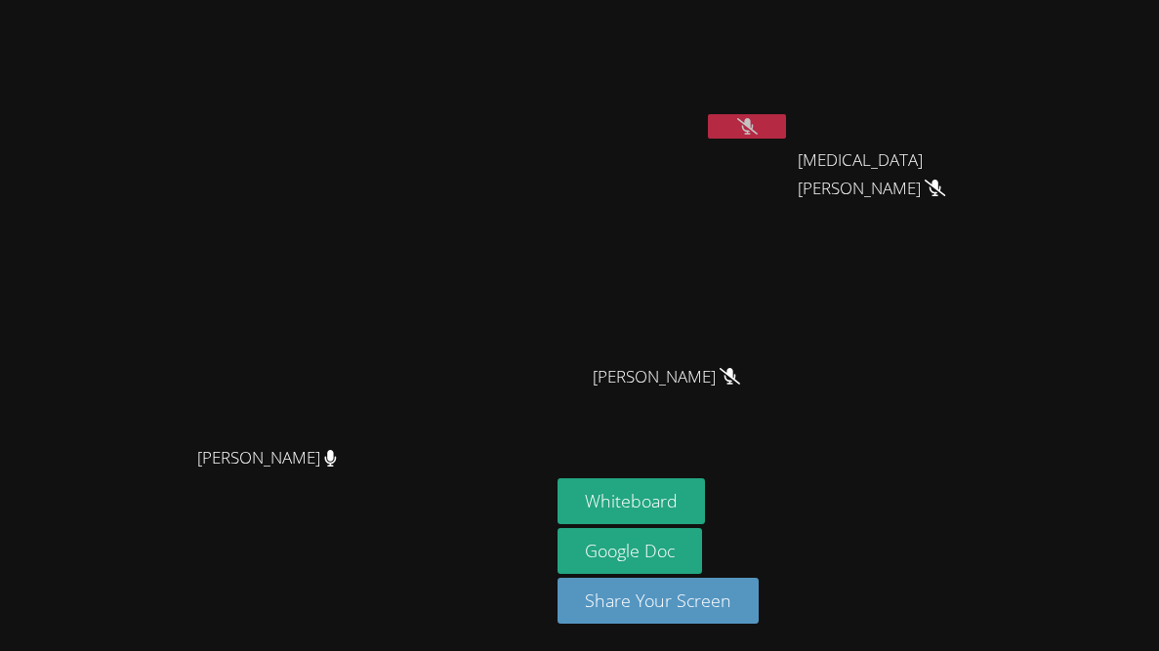
click at [786, 121] on button at bounding box center [747, 126] width 78 height 24
click at [758, 131] on icon at bounding box center [747, 126] width 21 height 17
click at [786, 131] on button at bounding box center [747, 126] width 78 height 24
click at [758, 127] on icon at bounding box center [747, 126] width 21 height 17
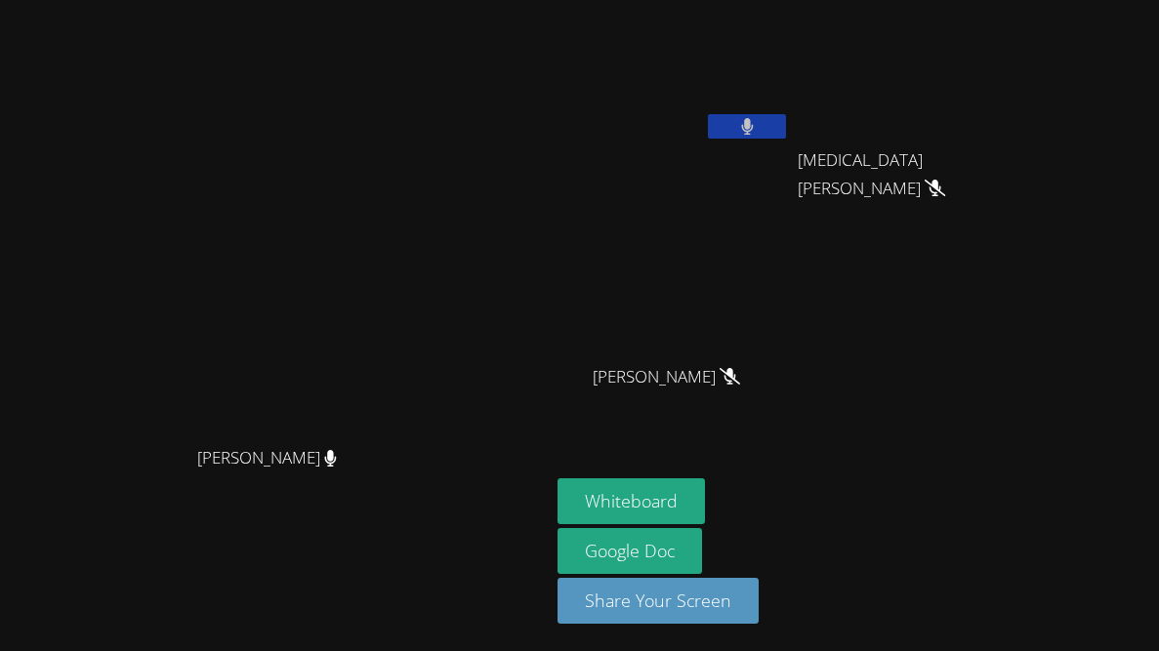
click at [753, 127] on icon at bounding box center [747, 126] width 12 height 17
click at [786, 127] on button at bounding box center [747, 126] width 78 height 24
click at [790, 143] on div "[PERSON_NAME]" at bounding box center [673, 78] width 232 height 140
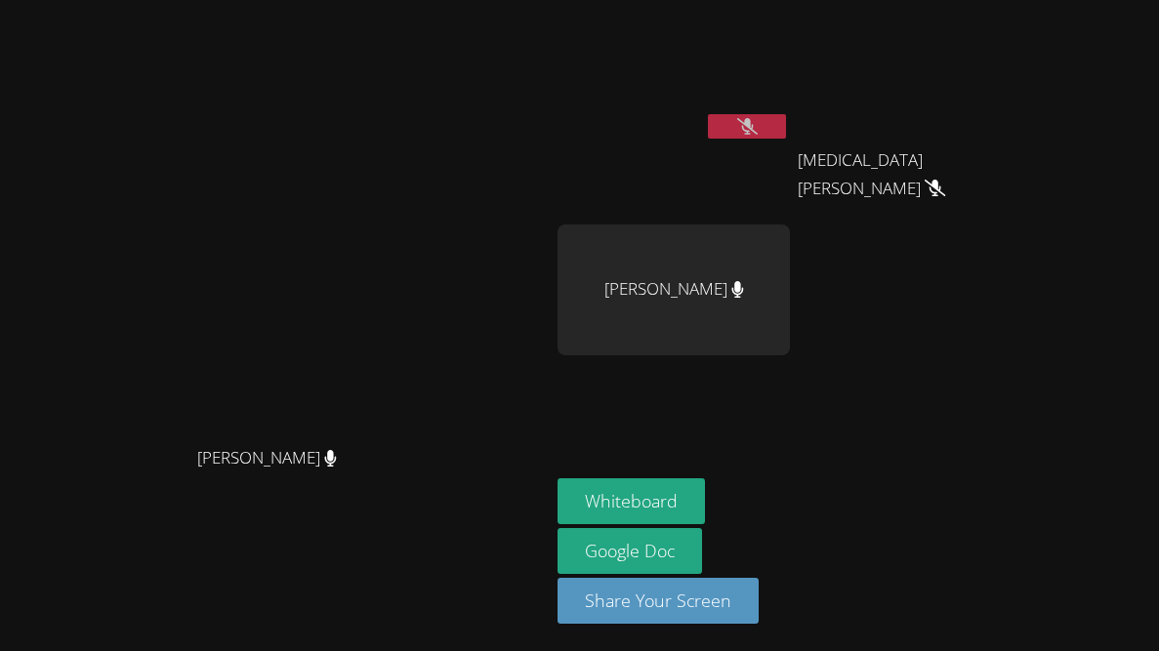
click at [786, 114] on button at bounding box center [747, 126] width 78 height 24
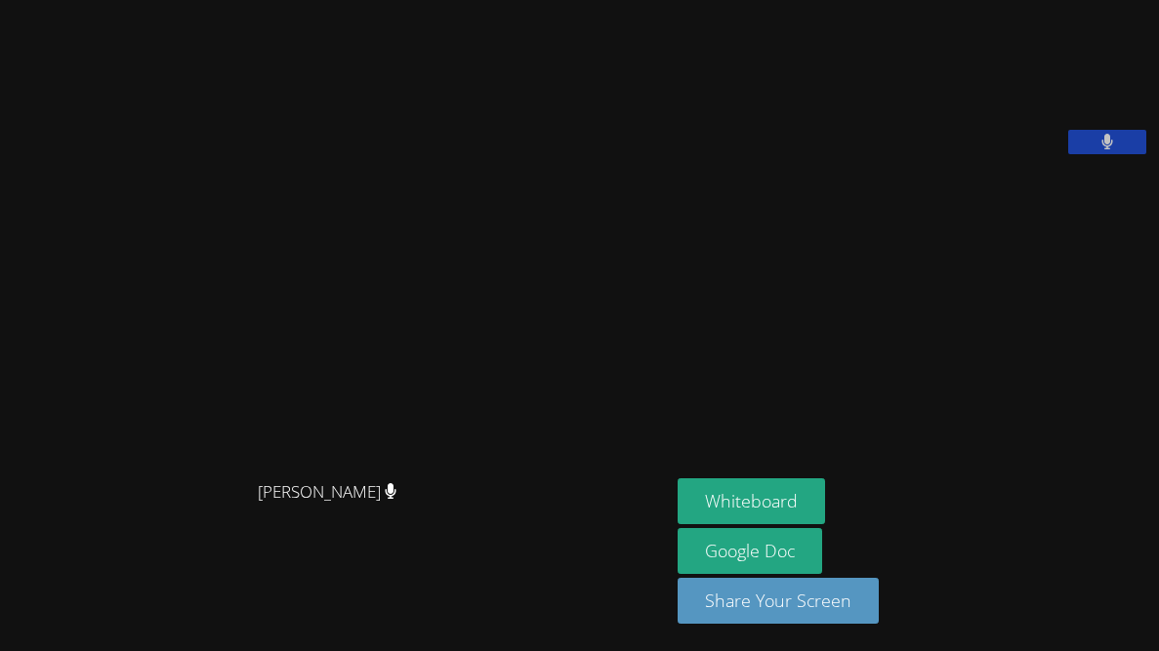
click at [1128, 154] on button at bounding box center [1107, 142] width 78 height 24
click at [1130, 154] on button at bounding box center [1107, 142] width 78 height 24
